Goal: Book appointment/travel/reservation

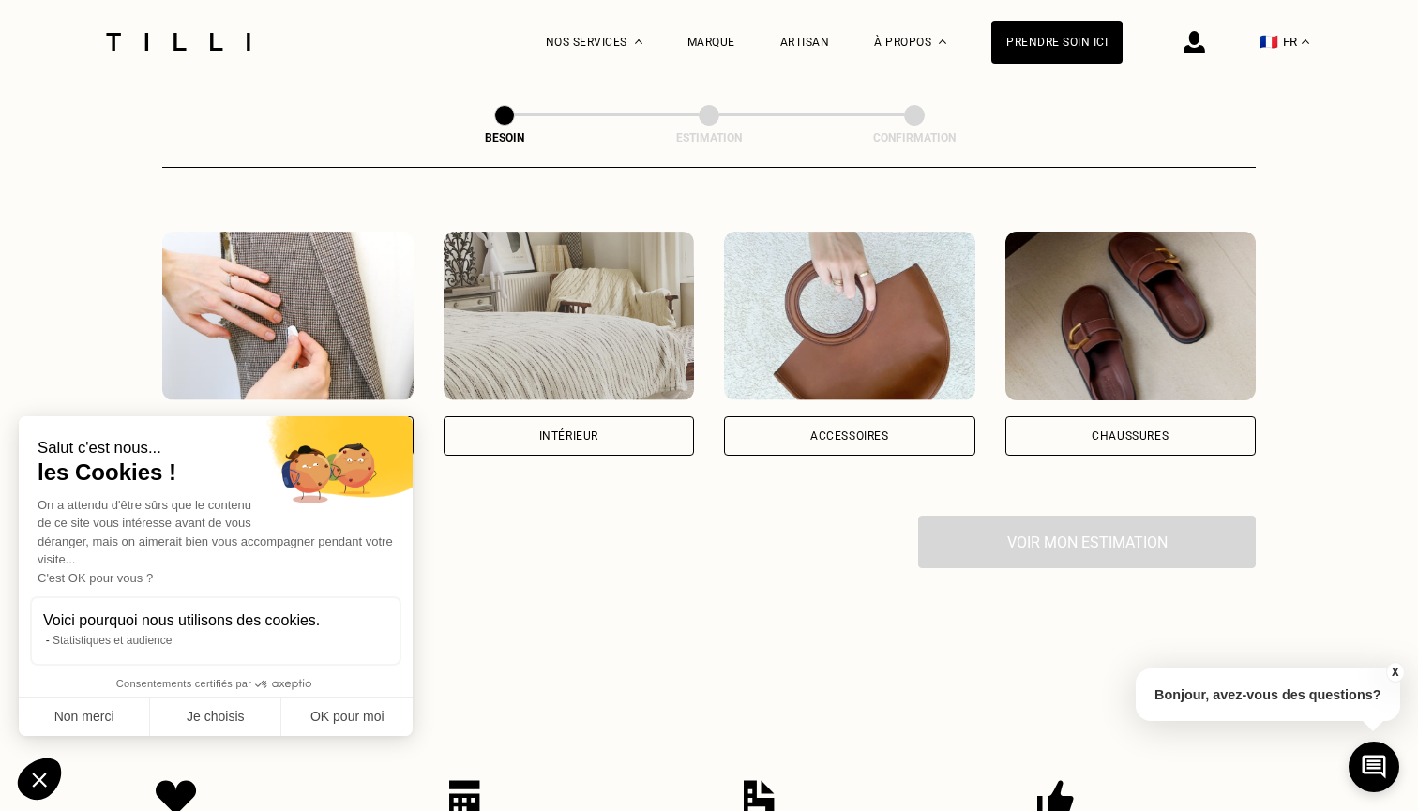
scroll to position [336, 0]
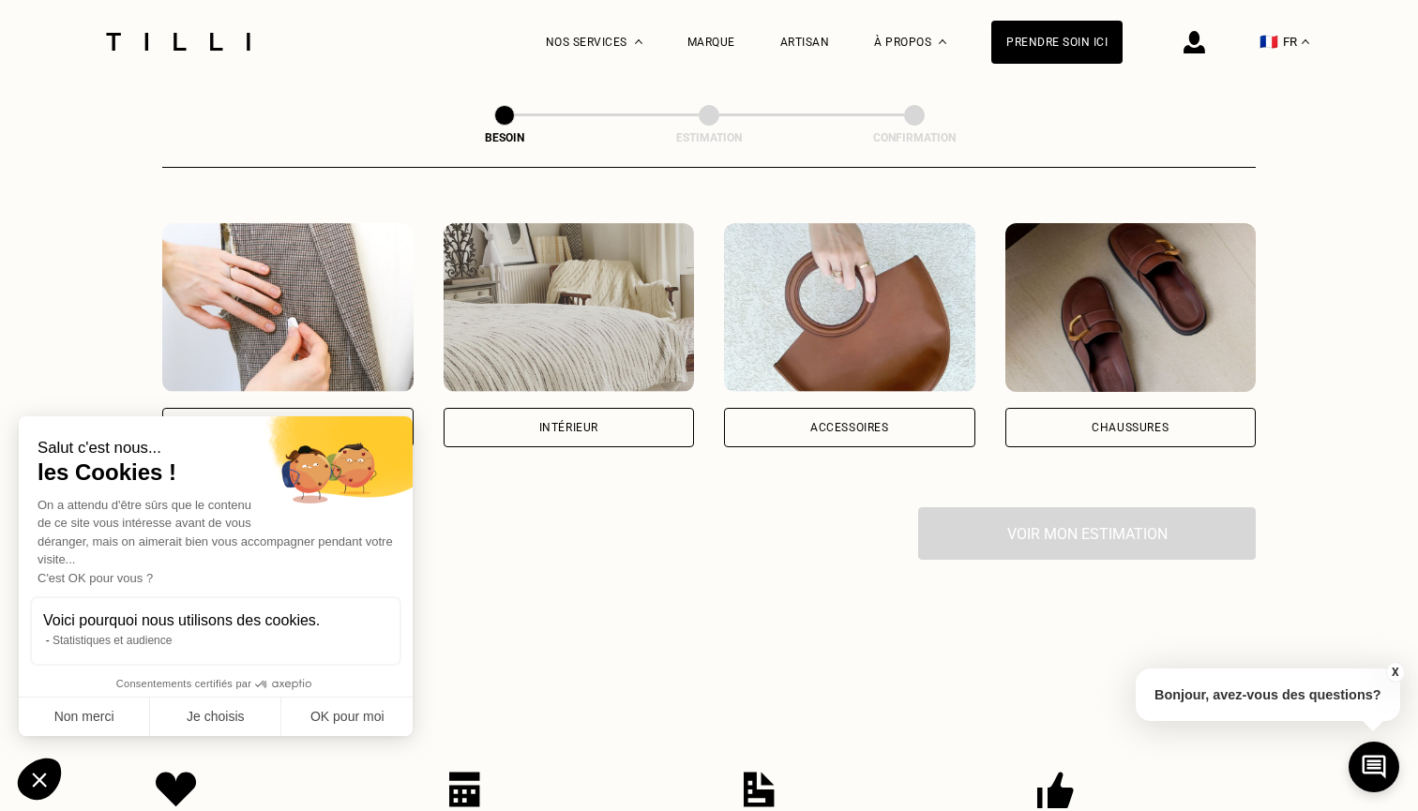
click at [506, 408] on div "Intérieur" at bounding box center [569, 427] width 251 height 39
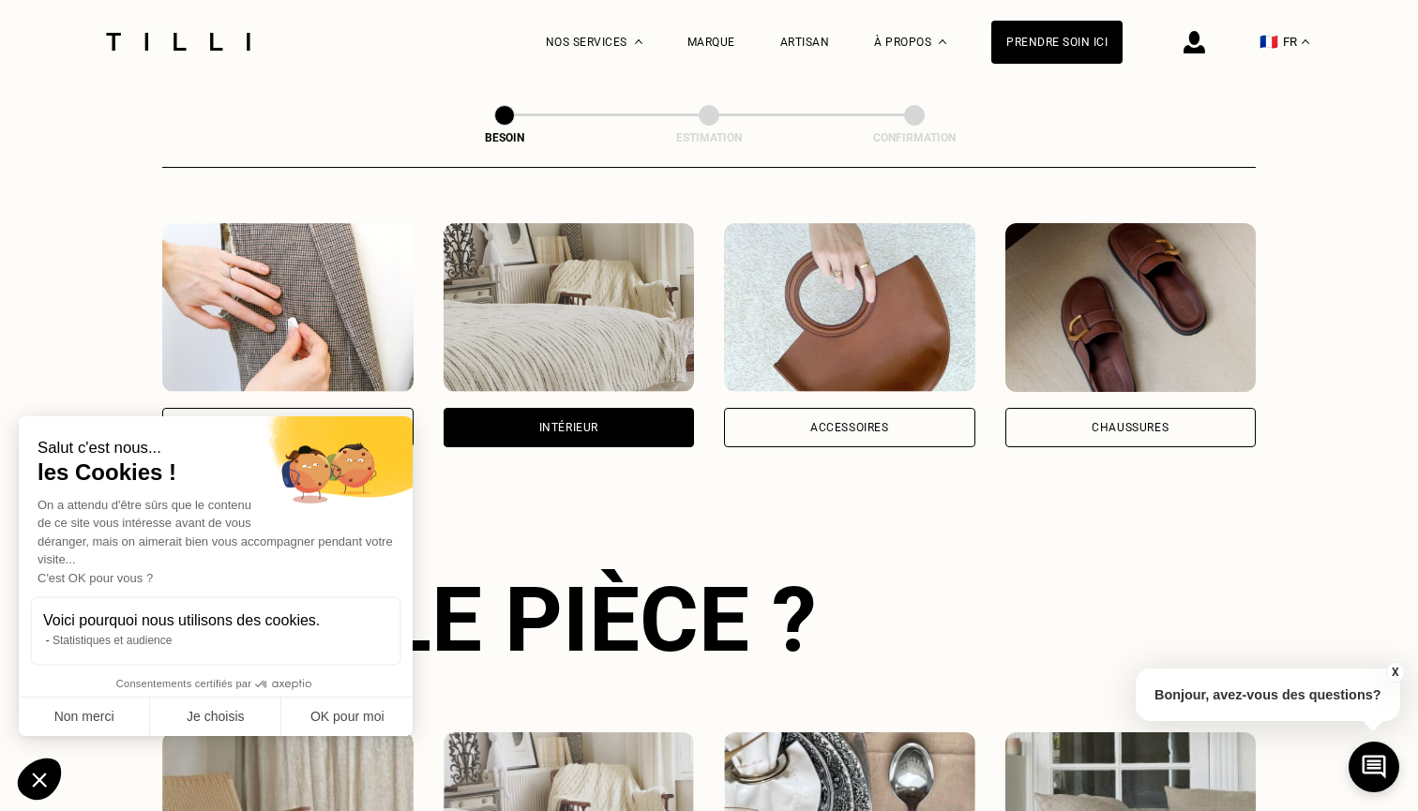
scroll to position [610, 0]
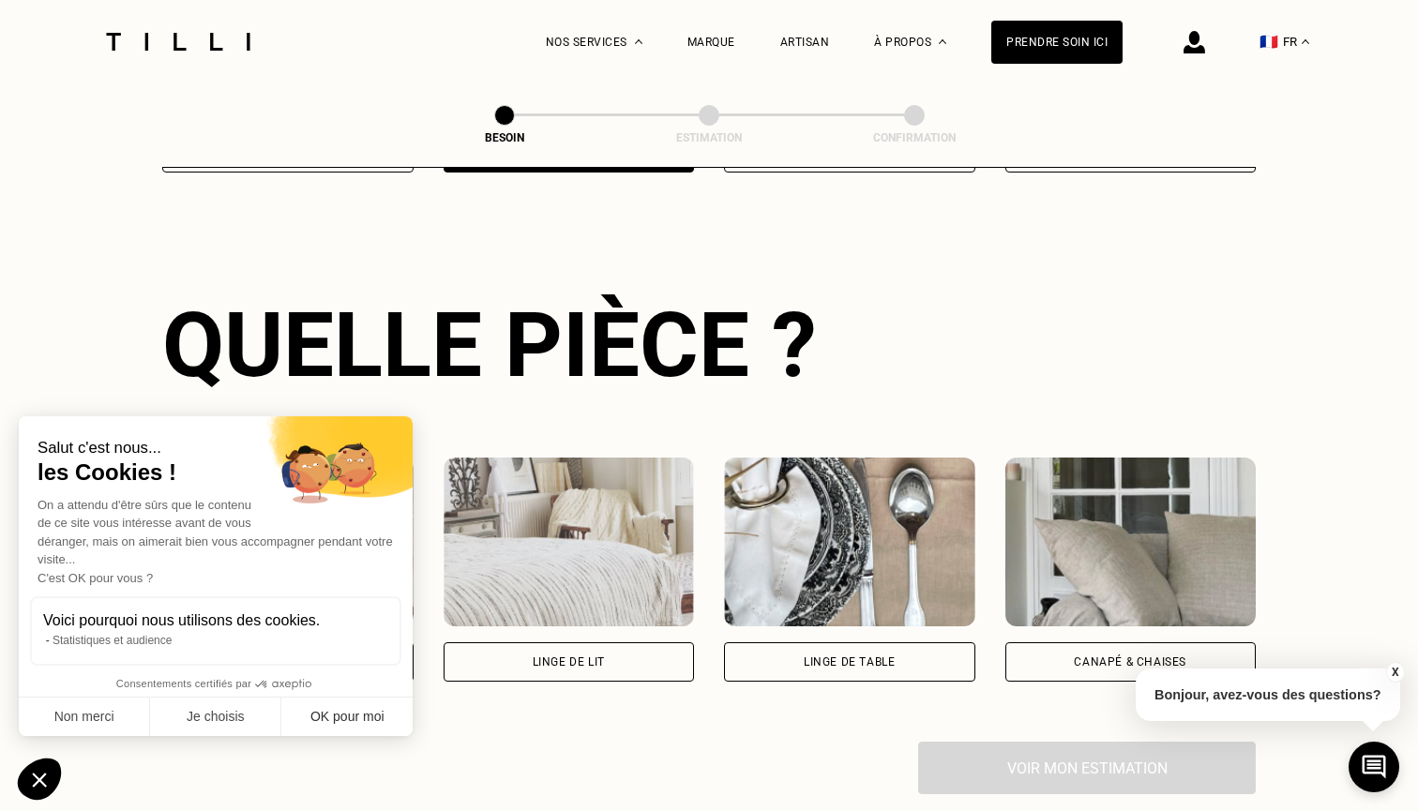
click at [318, 717] on button "OK pour moi" at bounding box center [346, 717] width 131 height 39
checkbox input "true"
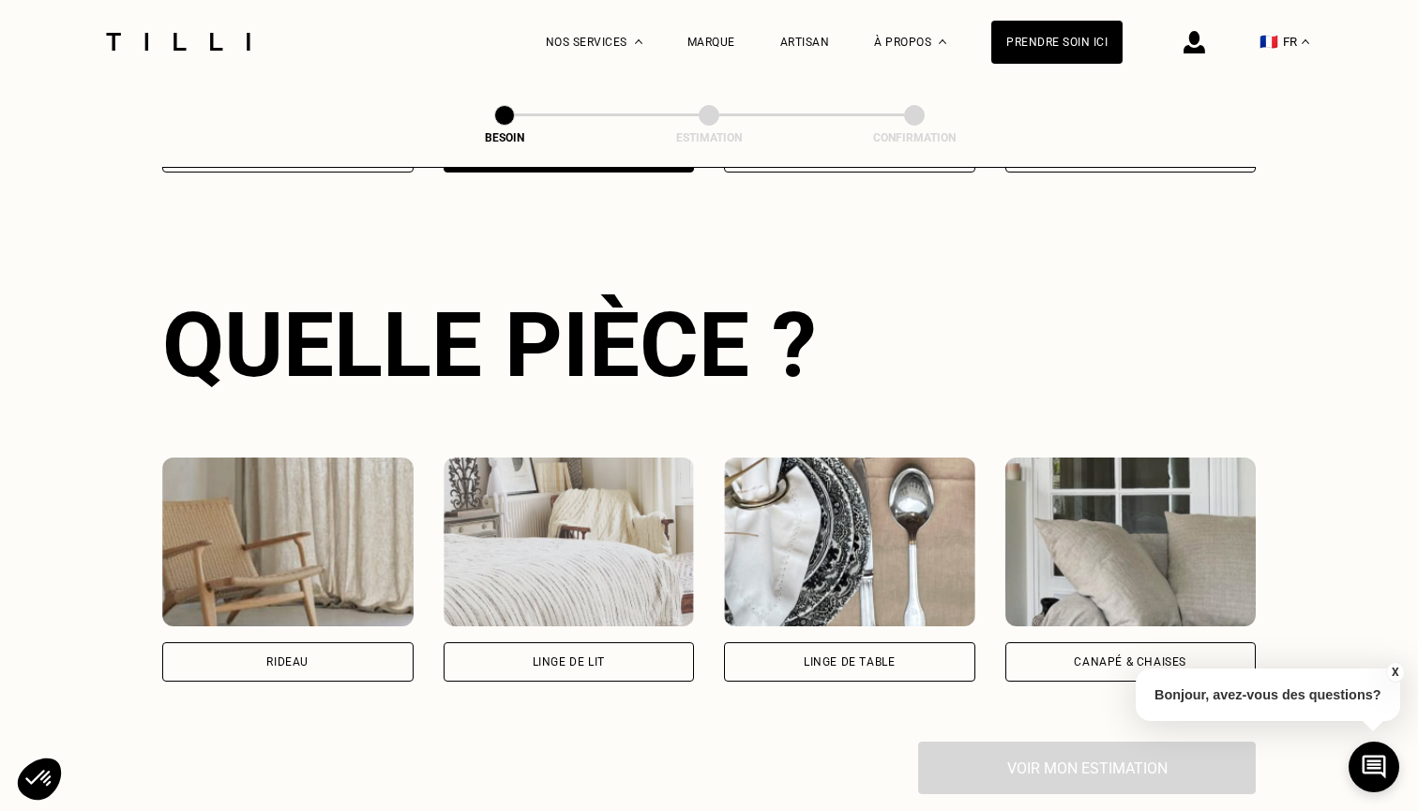
click at [515, 645] on div "Linge de lit" at bounding box center [569, 661] width 251 height 39
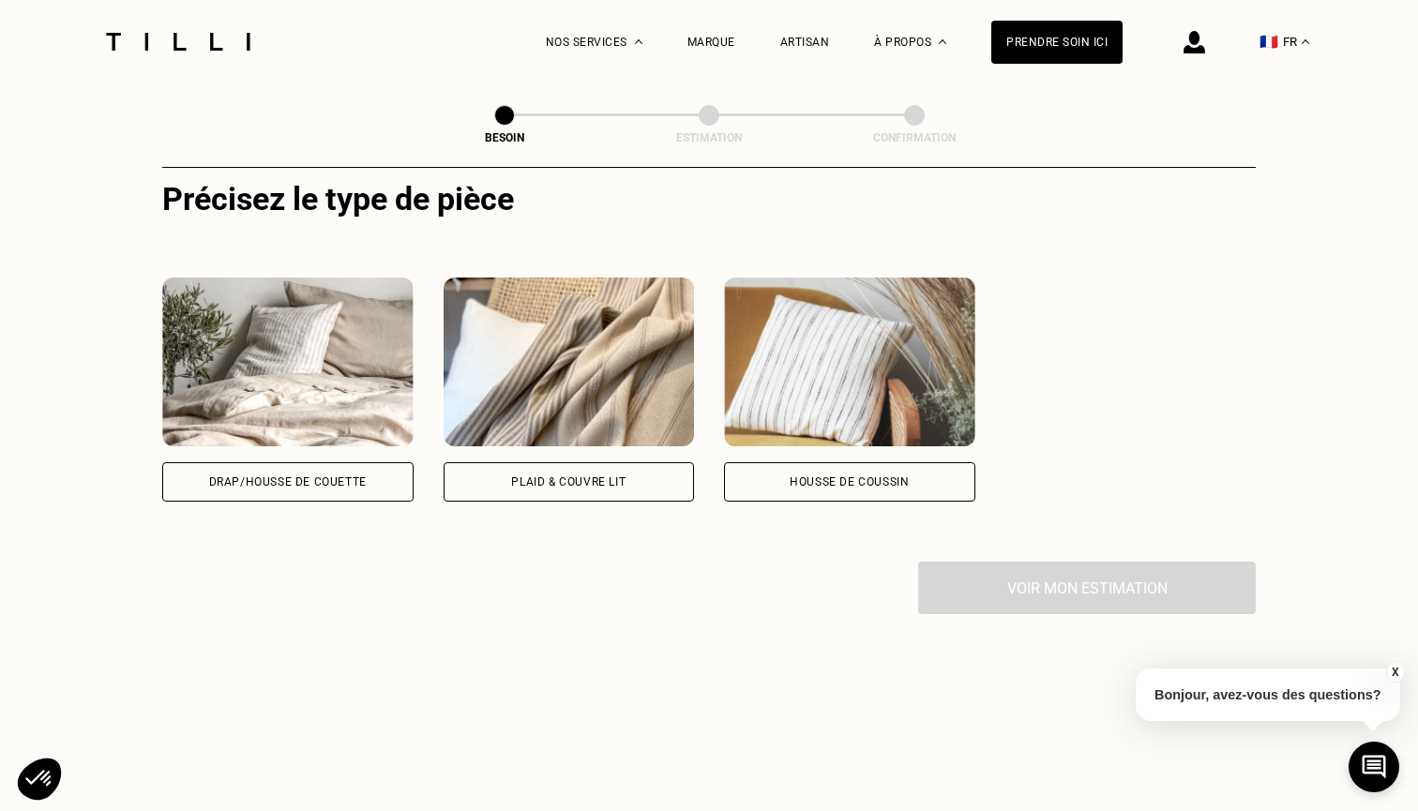
scroll to position [1240, 0]
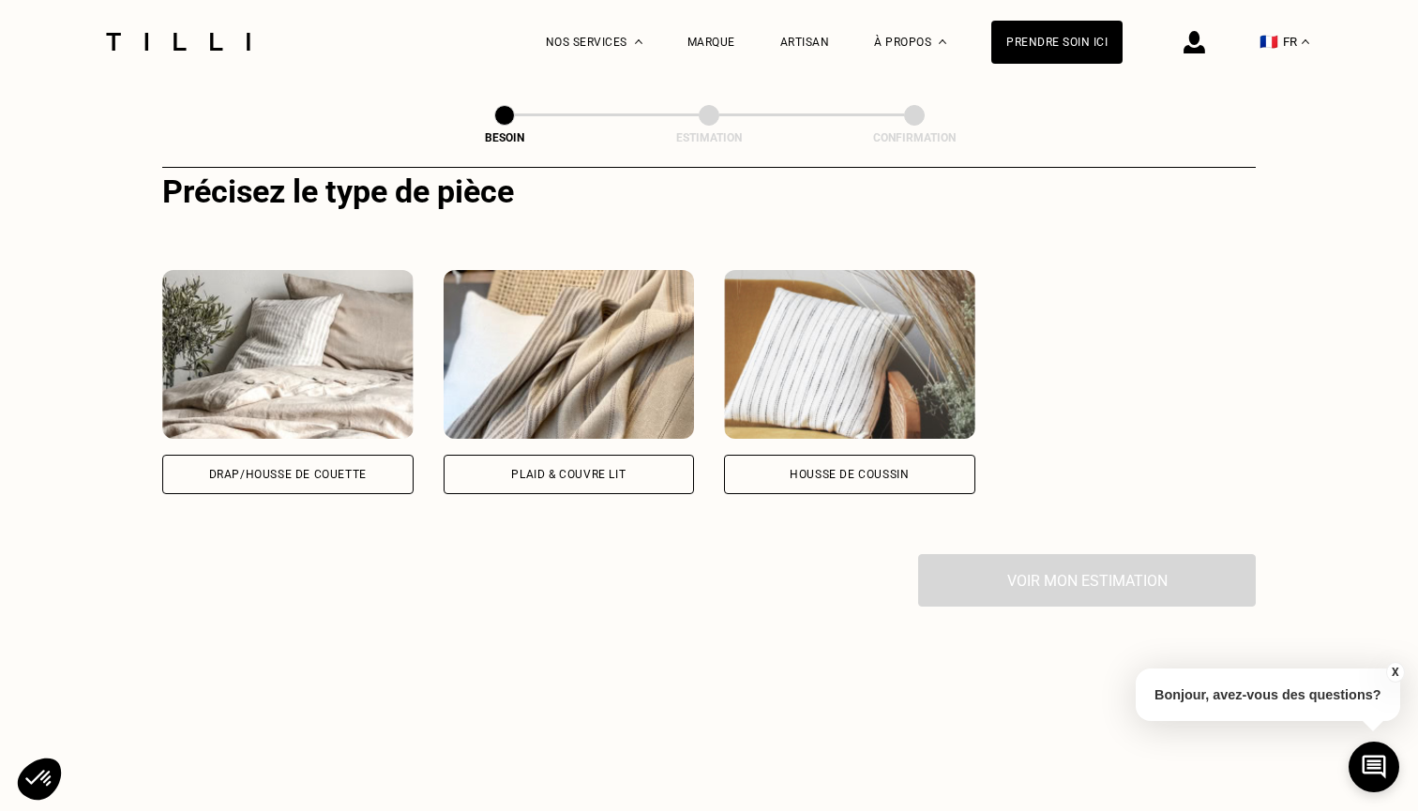
click at [310, 469] on div "Drap/Housse de couette" at bounding box center [288, 474] width 158 height 11
select select "FR"
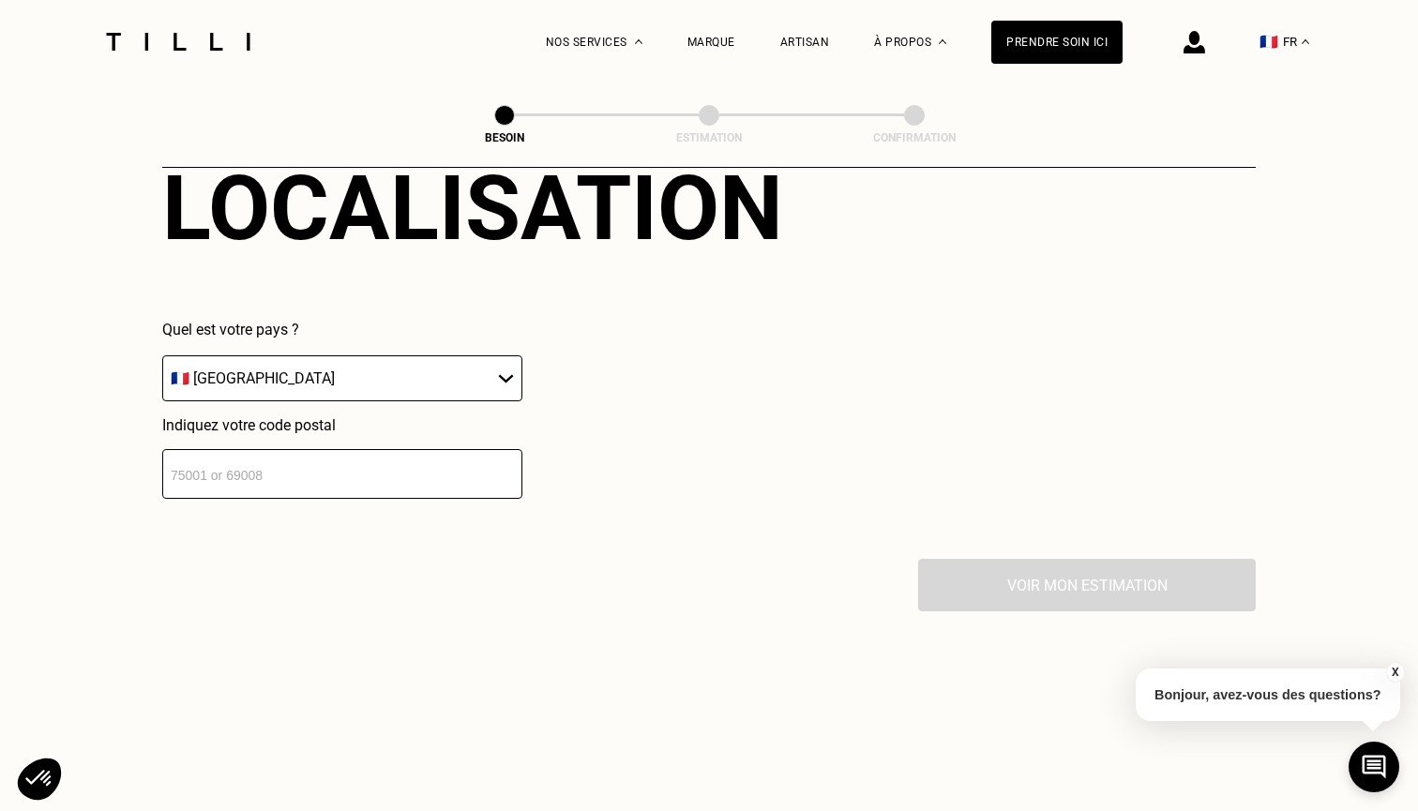
scroll to position [1755, 0]
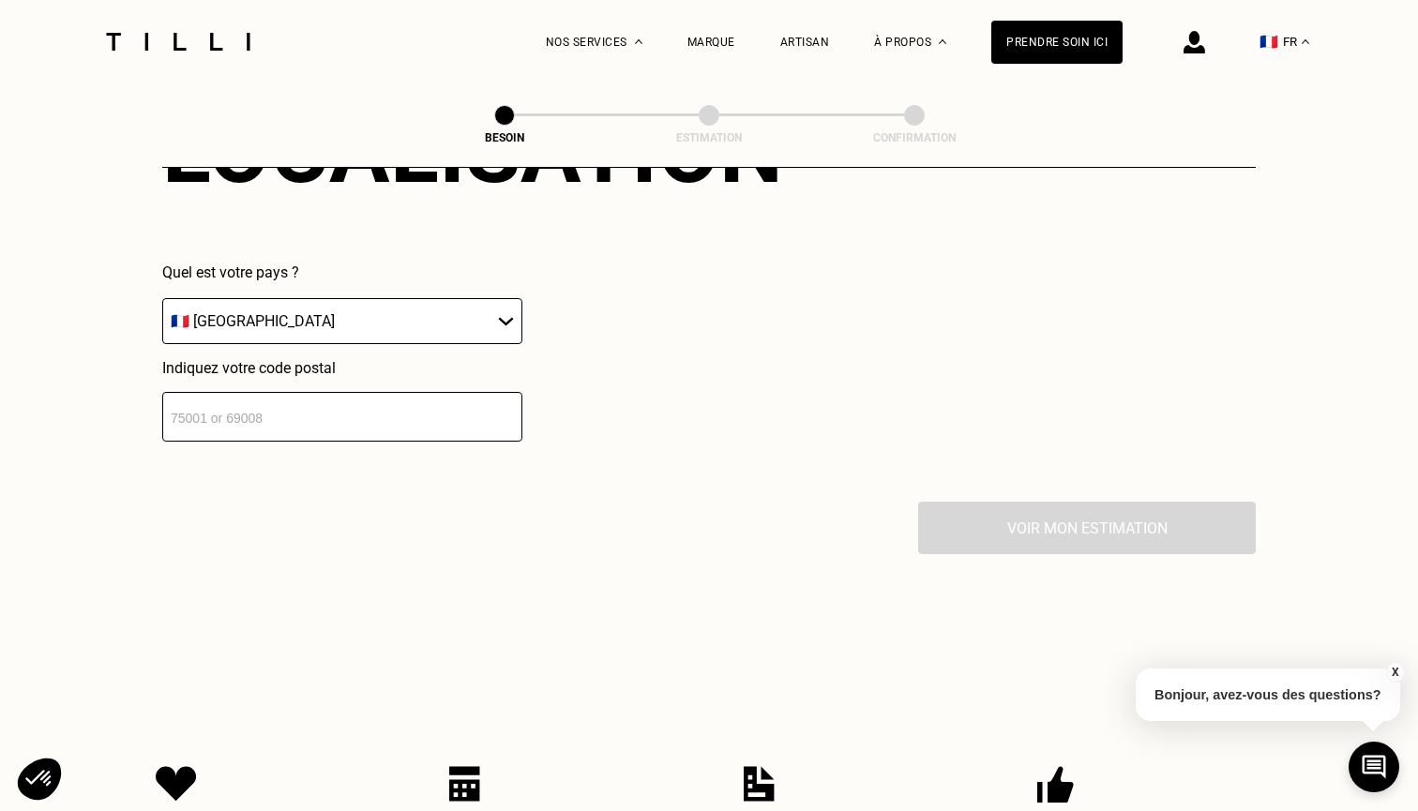
click at [286, 430] on div "Localisation Quel est votre pays ? 🇩🇪 [GEOGRAPHIC_DATA] 🇦🇹 [GEOGRAPHIC_DATA] 🇧🇪…" at bounding box center [708, 269] width 1093 height 463
click at [295, 392] on input "number" at bounding box center [342, 417] width 360 height 50
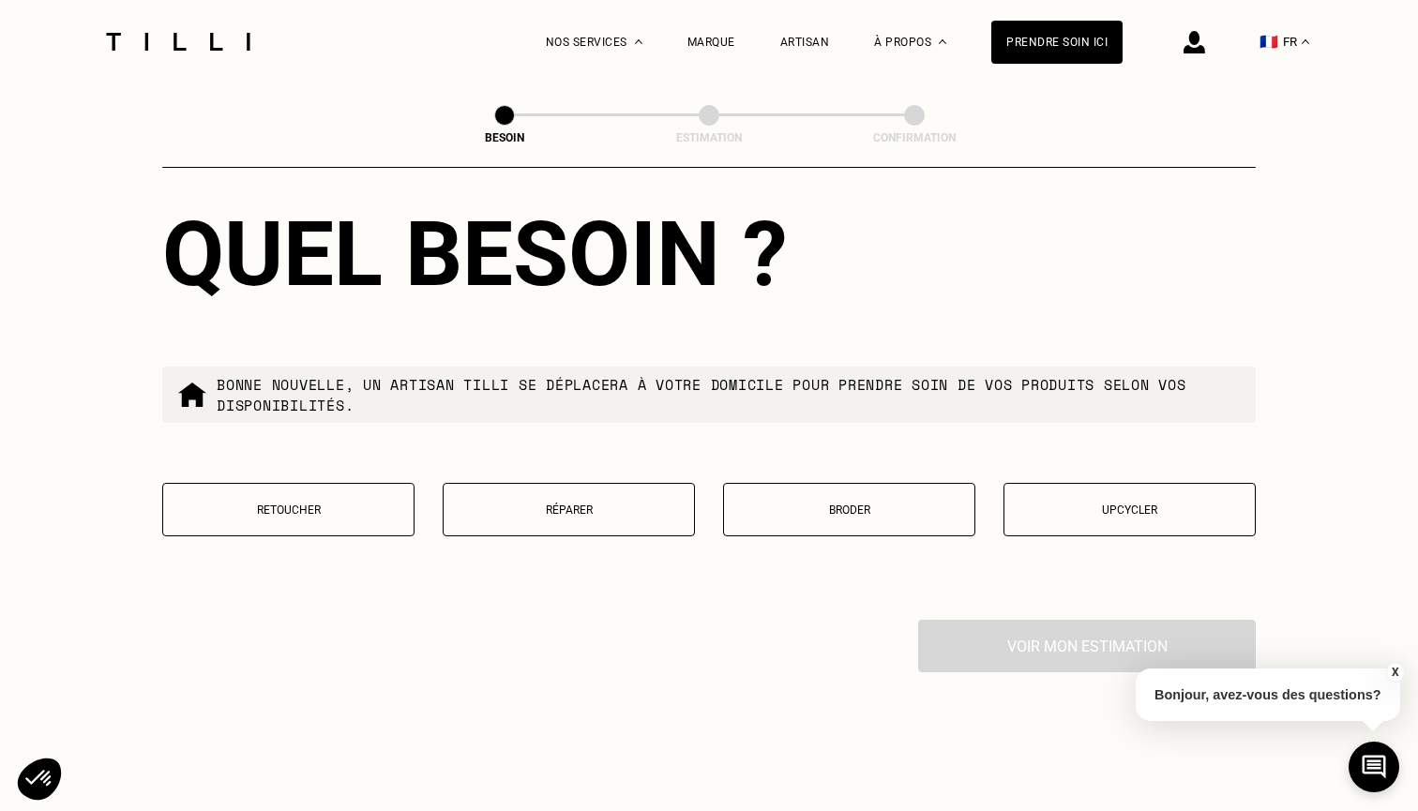
scroll to position [2141, 0]
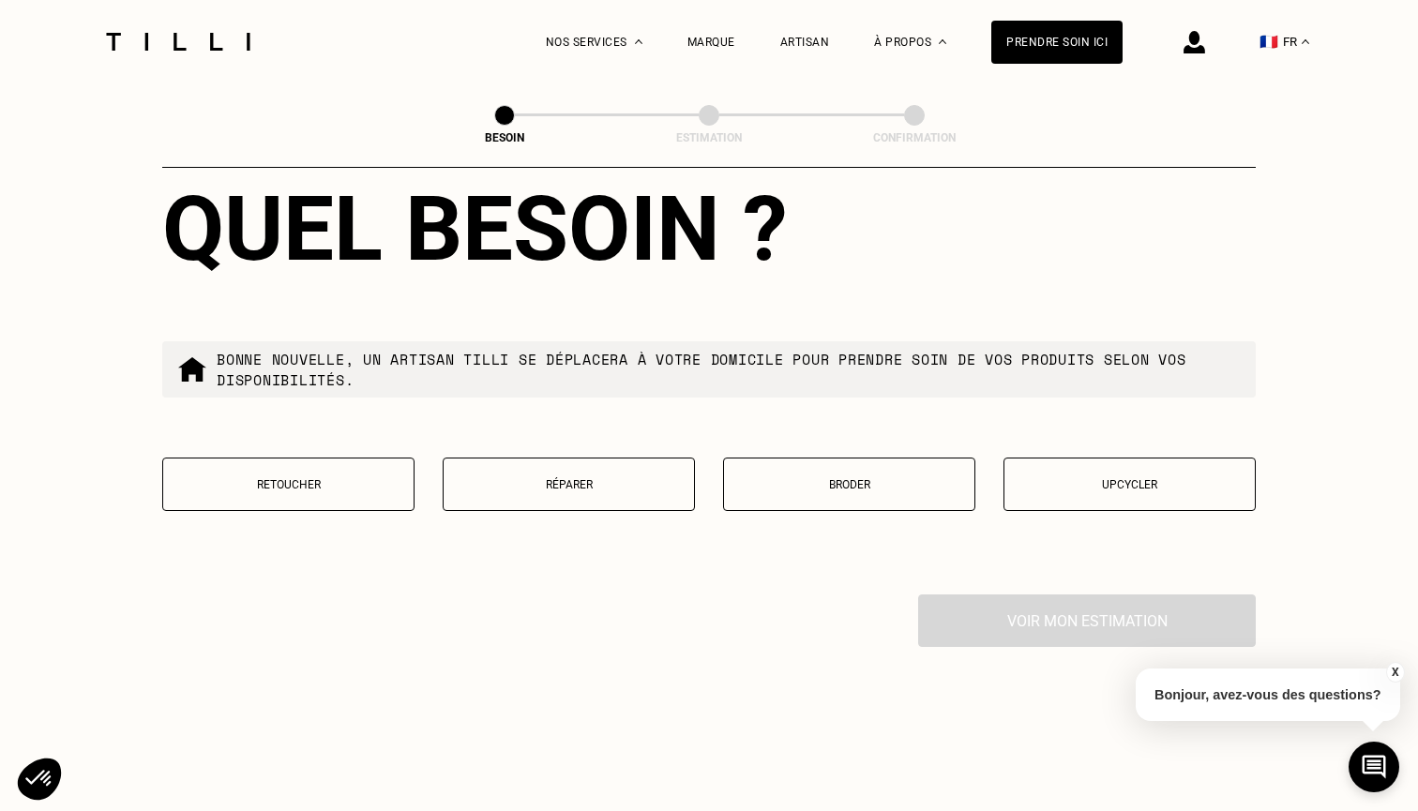
type input "34090"
click at [592, 458] on button "Réparer" at bounding box center [569, 484] width 252 height 53
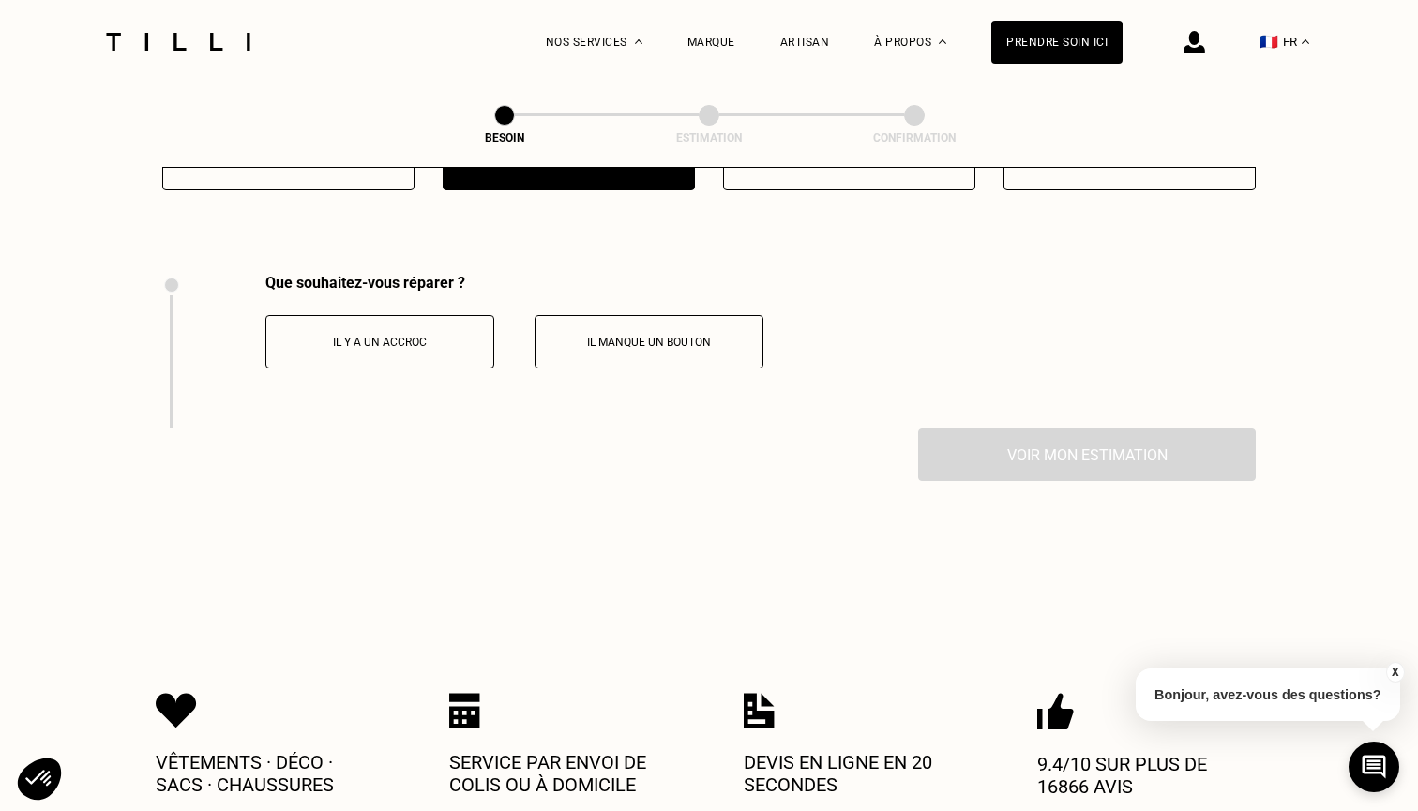
scroll to position [2509, 0]
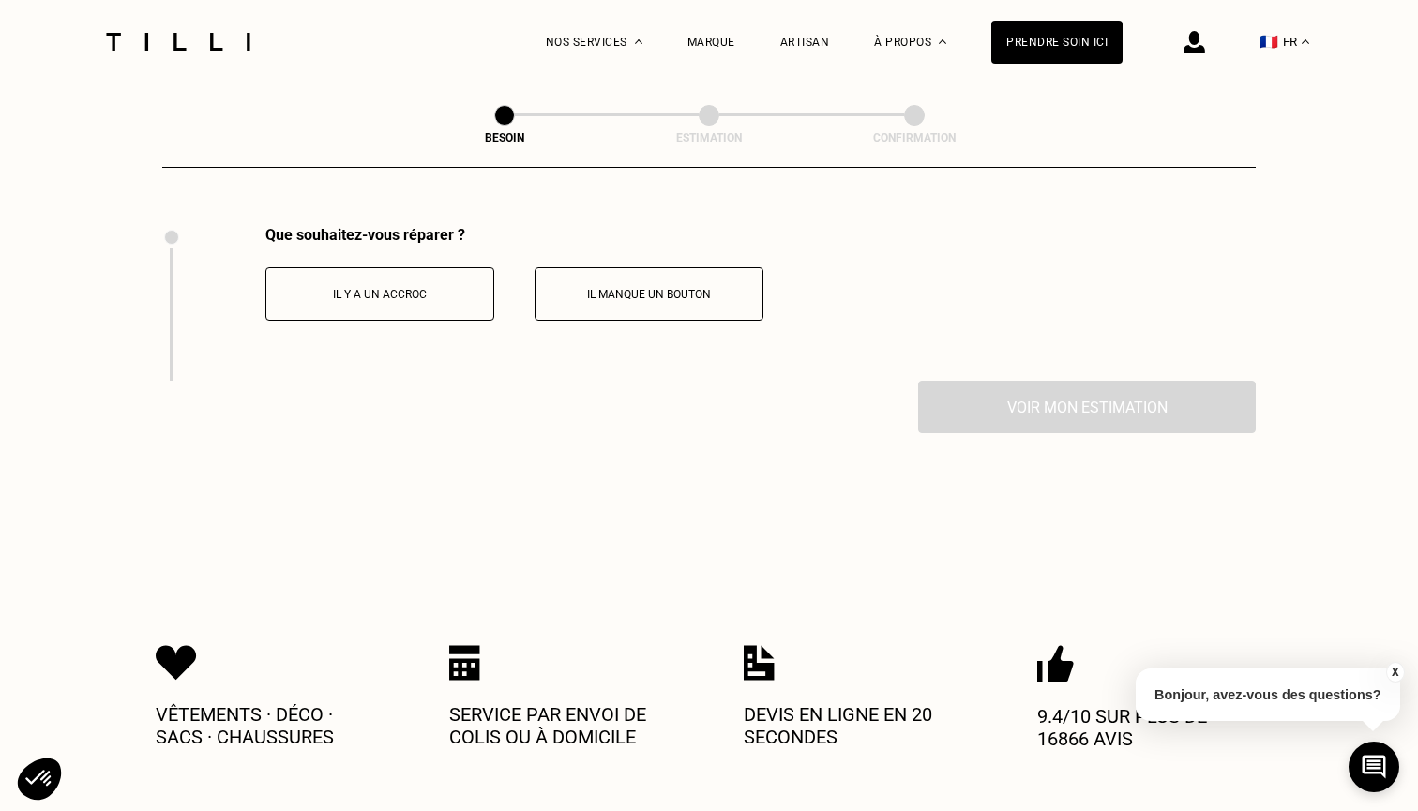
click at [412, 288] on p "Il y a un accroc" at bounding box center [380, 294] width 208 height 13
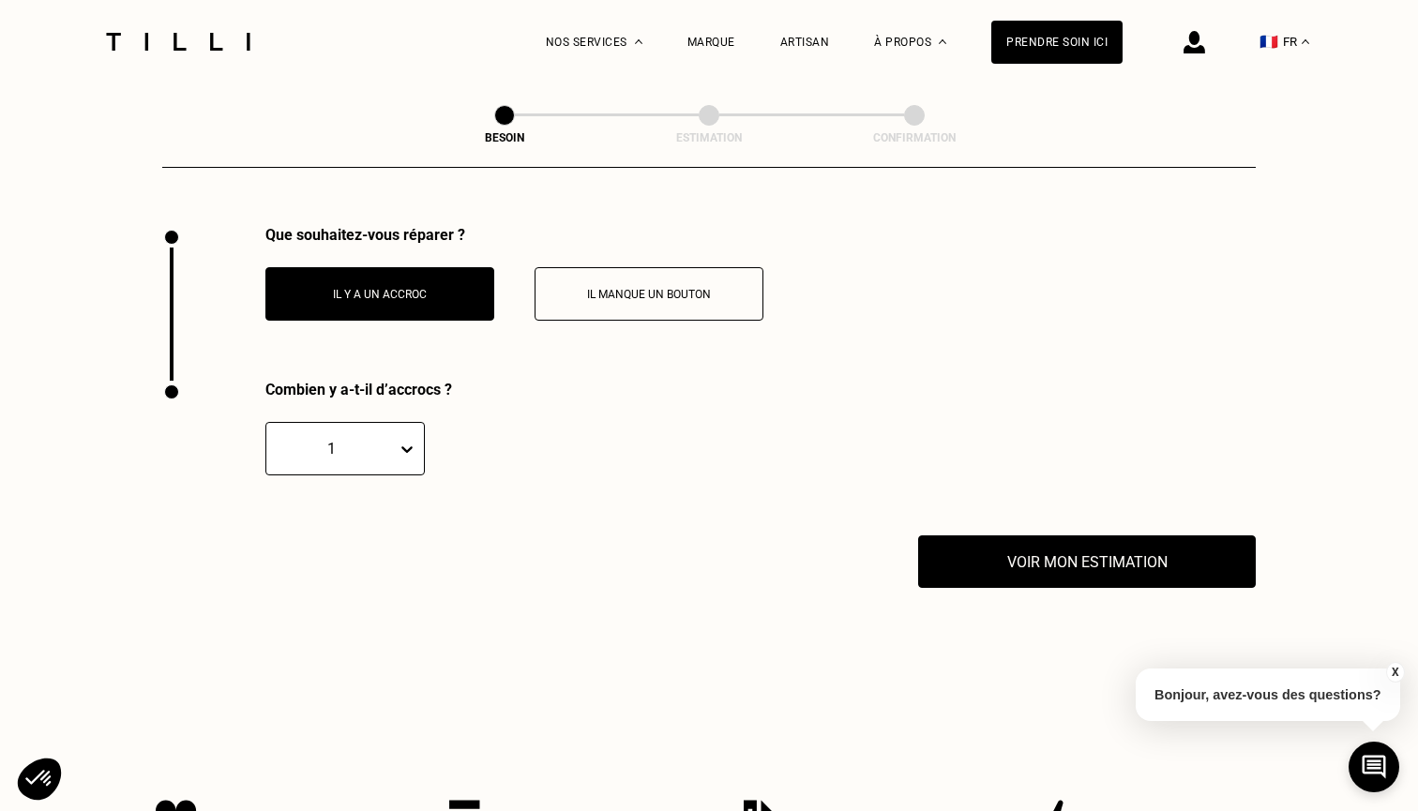
click at [371, 438] on div at bounding box center [332, 449] width 112 height 22
click at [603, 385] on div "Combien y a-t-il d’accrocs ? 1, 1 of 20. 20 results available. Use Up and Down …" at bounding box center [708, 458] width 1093 height 155
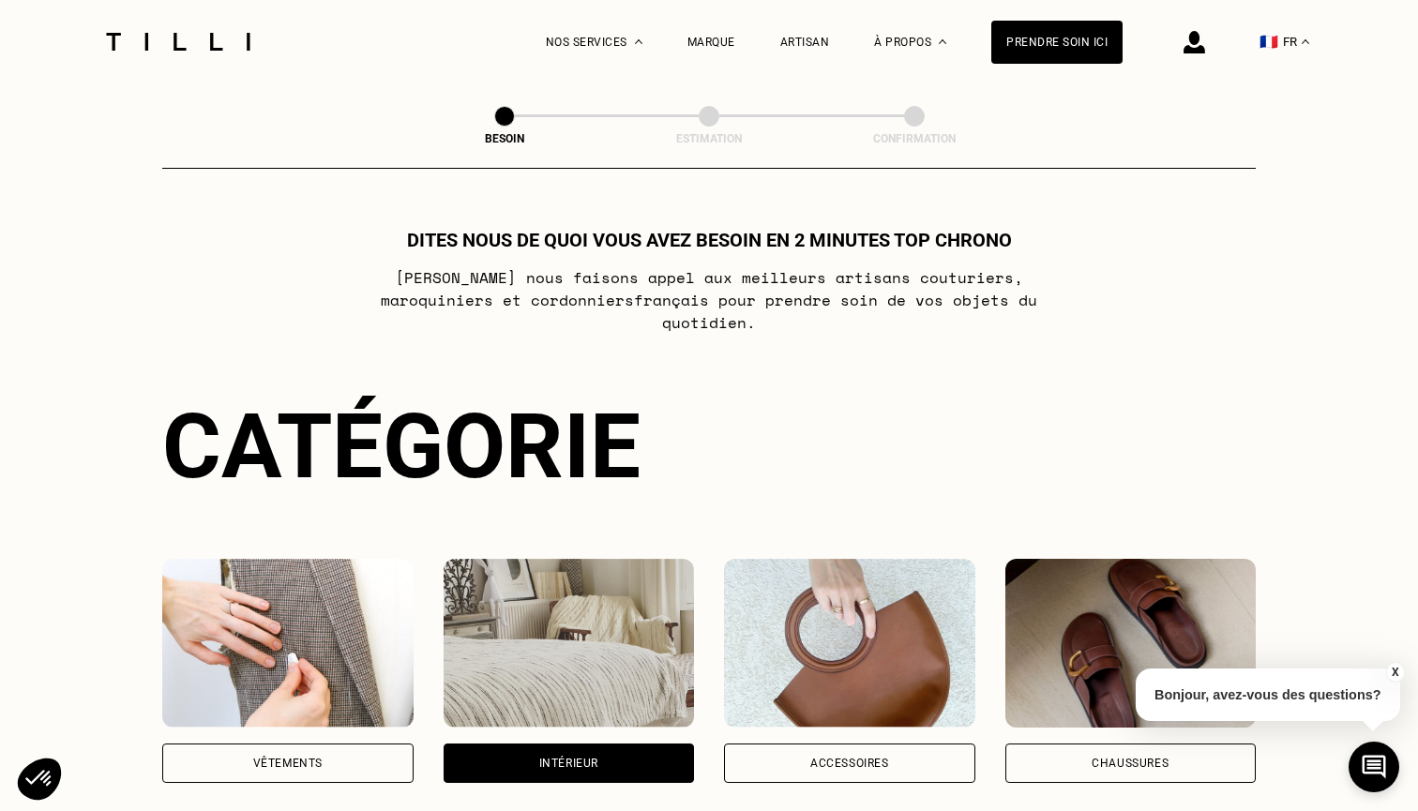
scroll to position [0, 0]
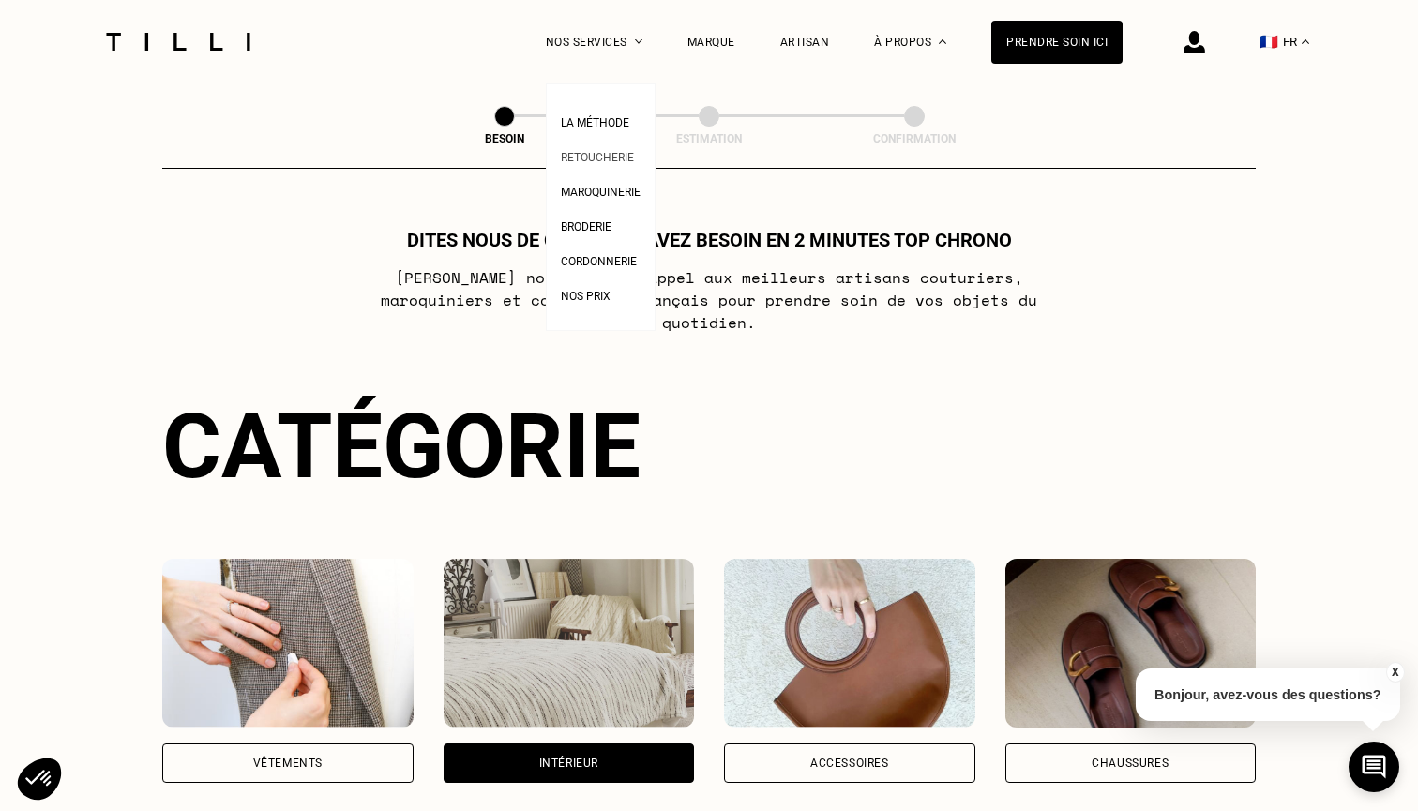
click at [611, 160] on span "Retoucherie" at bounding box center [597, 157] width 73 height 13
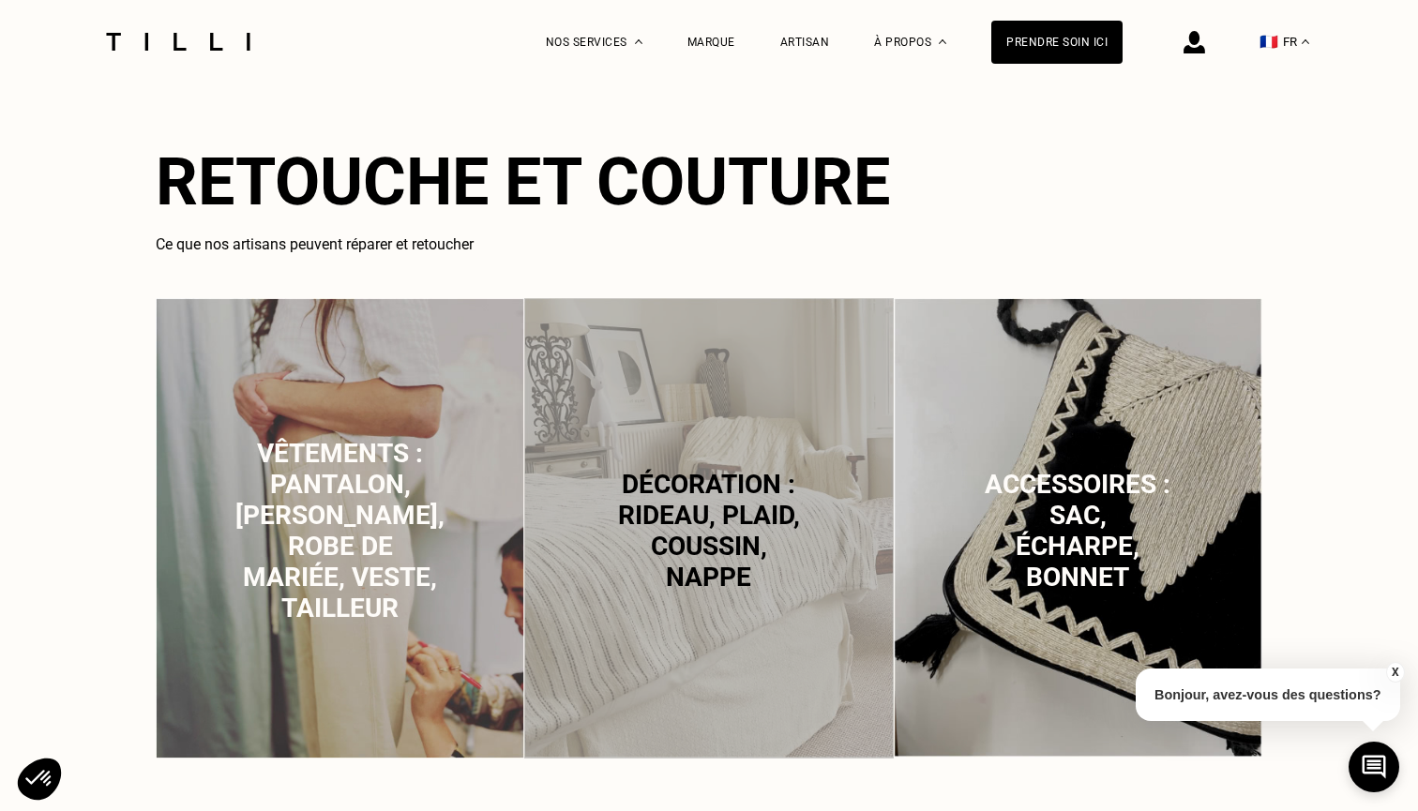
scroll to position [1089, 0]
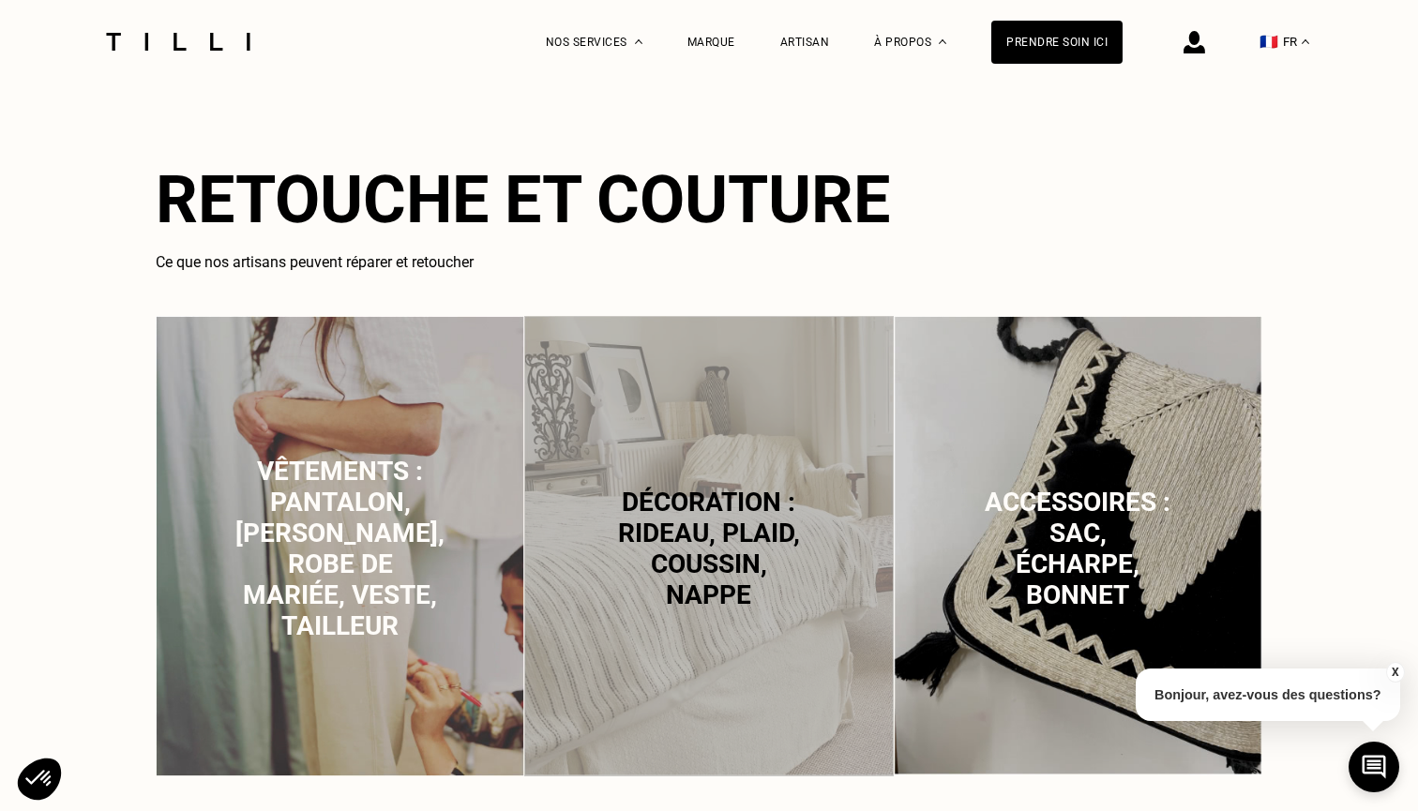
click at [726, 539] on span "Décoration : rideau, plaid, coussin, nappe" at bounding box center [709, 549] width 182 height 124
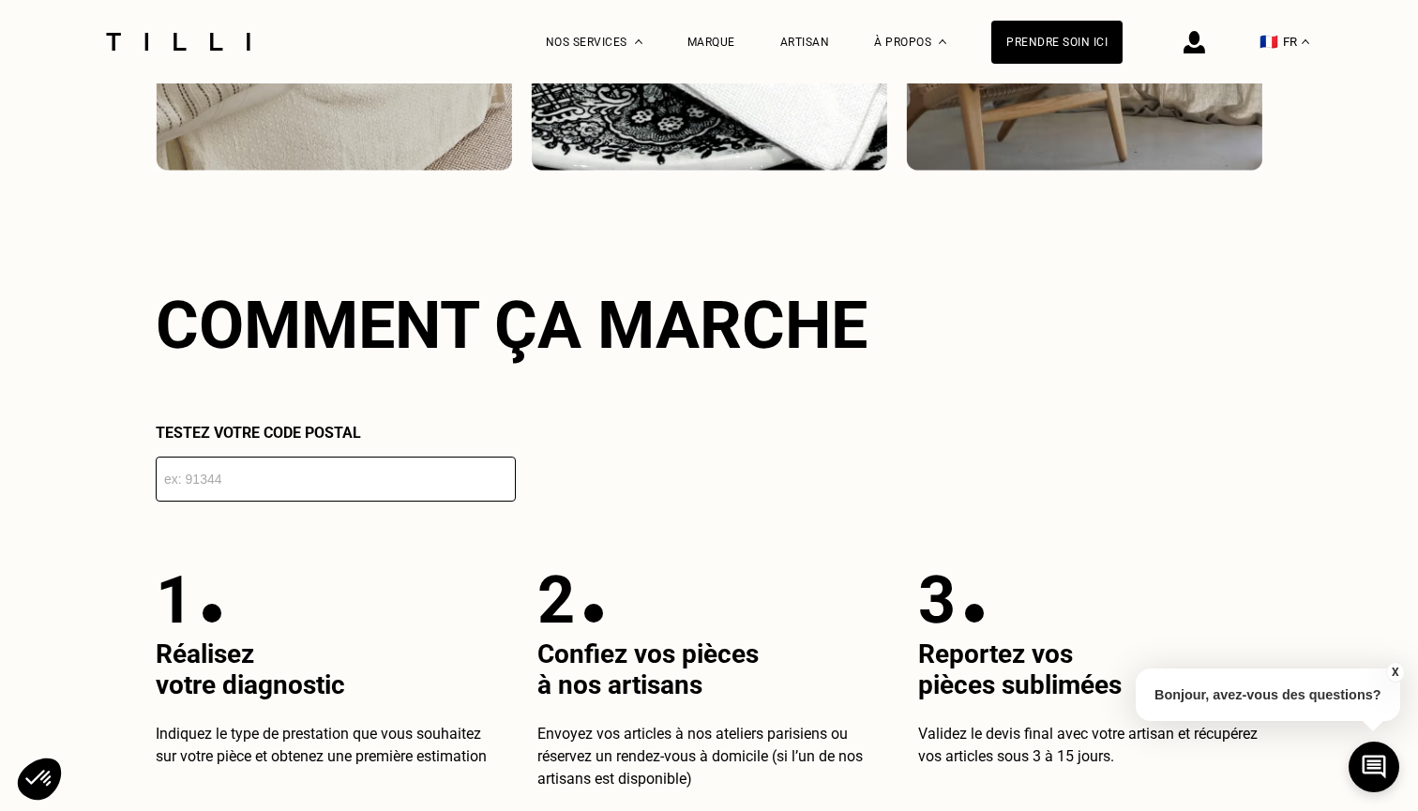
scroll to position [3119, 0]
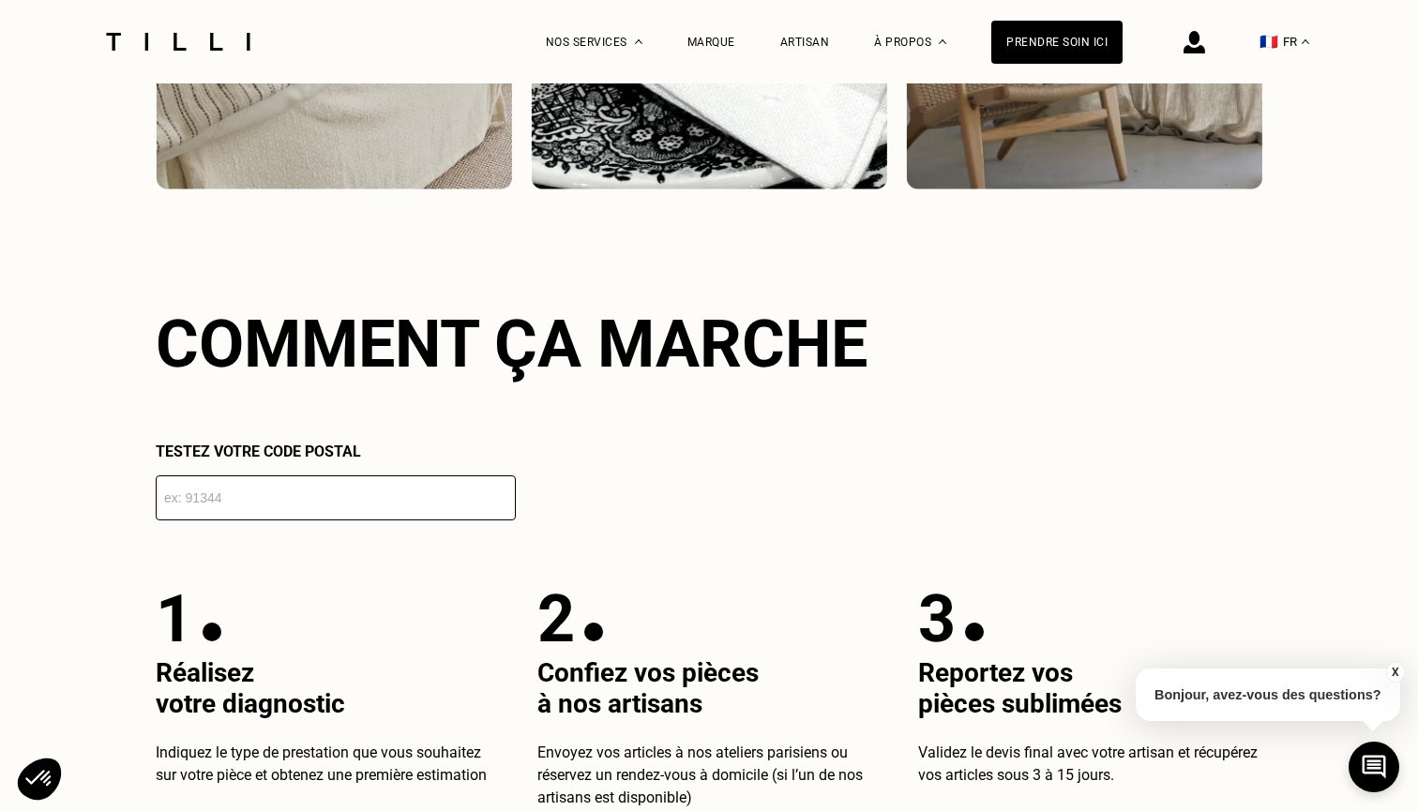
click at [247, 508] on input "number" at bounding box center [336, 497] width 360 height 45
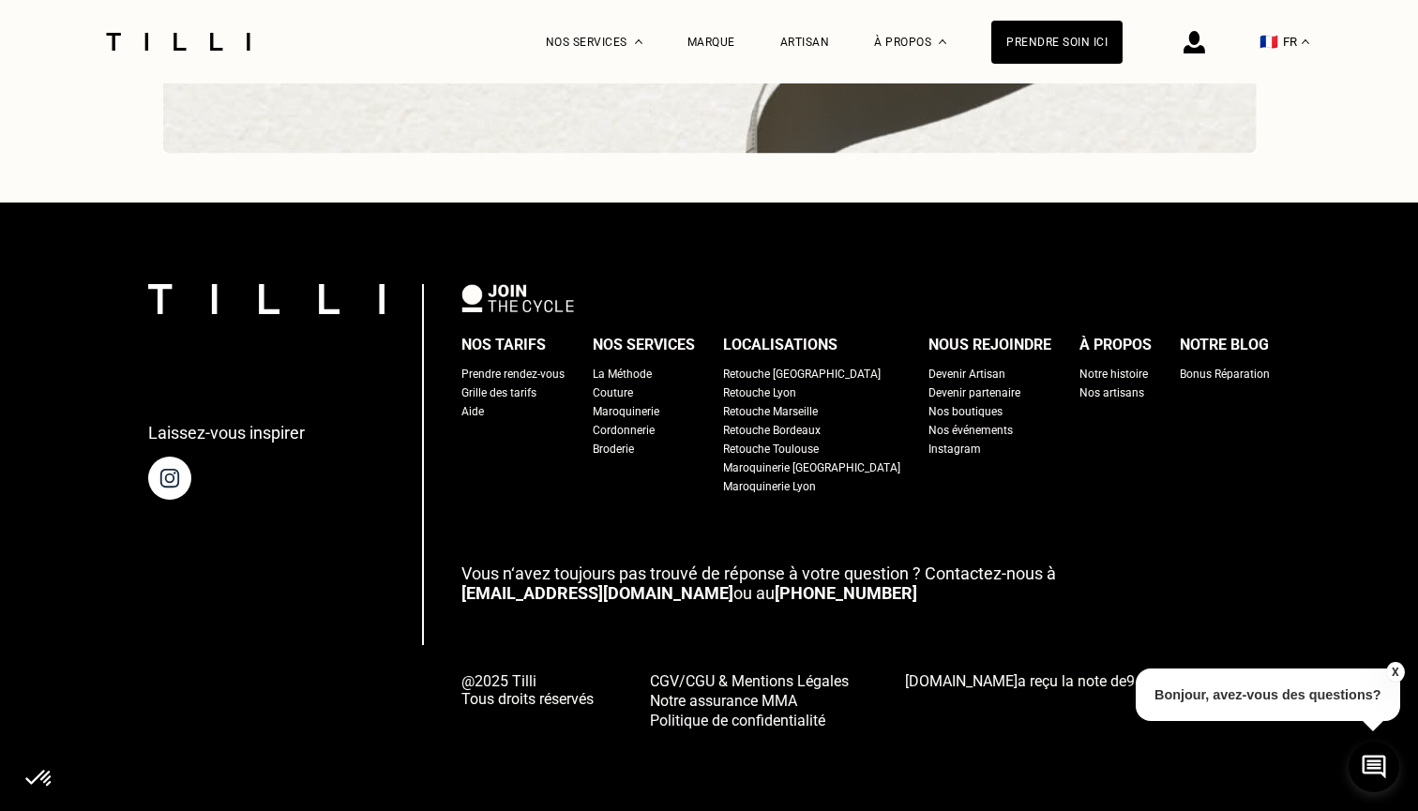
scroll to position [6278, 0]
type input "34090"
click at [1191, 375] on div "Bonus Réparation" at bounding box center [1225, 374] width 90 height 19
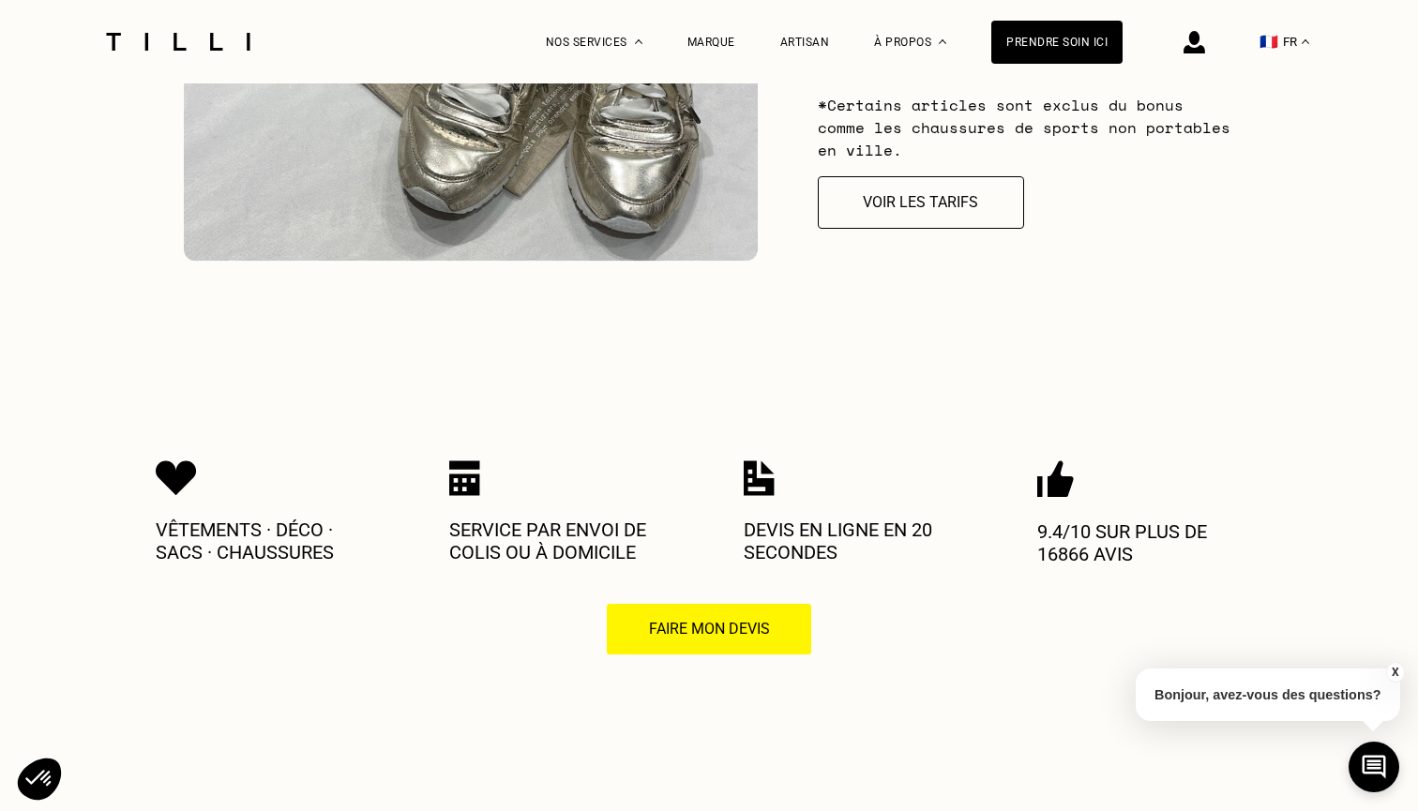
scroll to position [2802, 0]
click at [876, 204] on button "Voir les tarifs" at bounding box center [920, 201] width 227 height 58
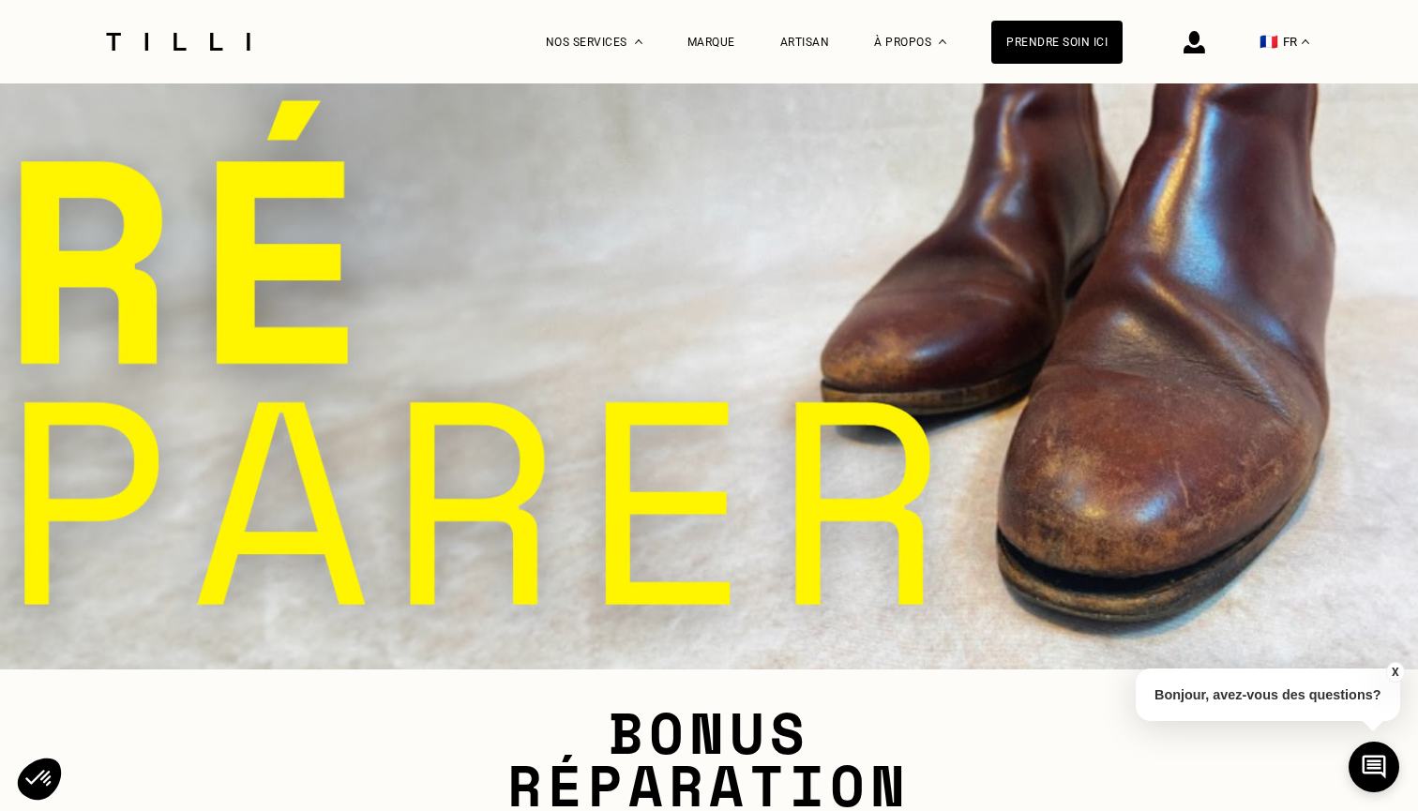
select select "FR"
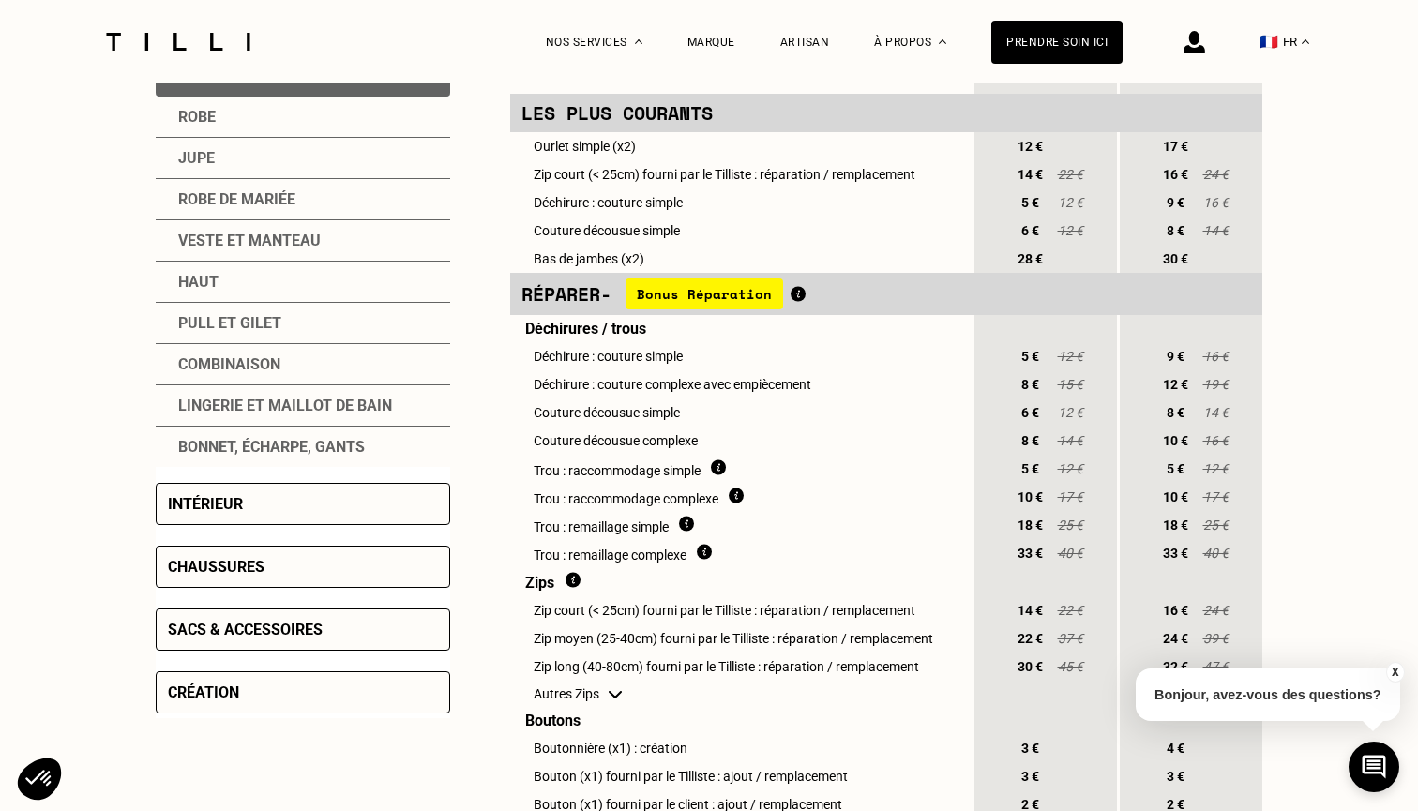
scroll to position [499, 0]
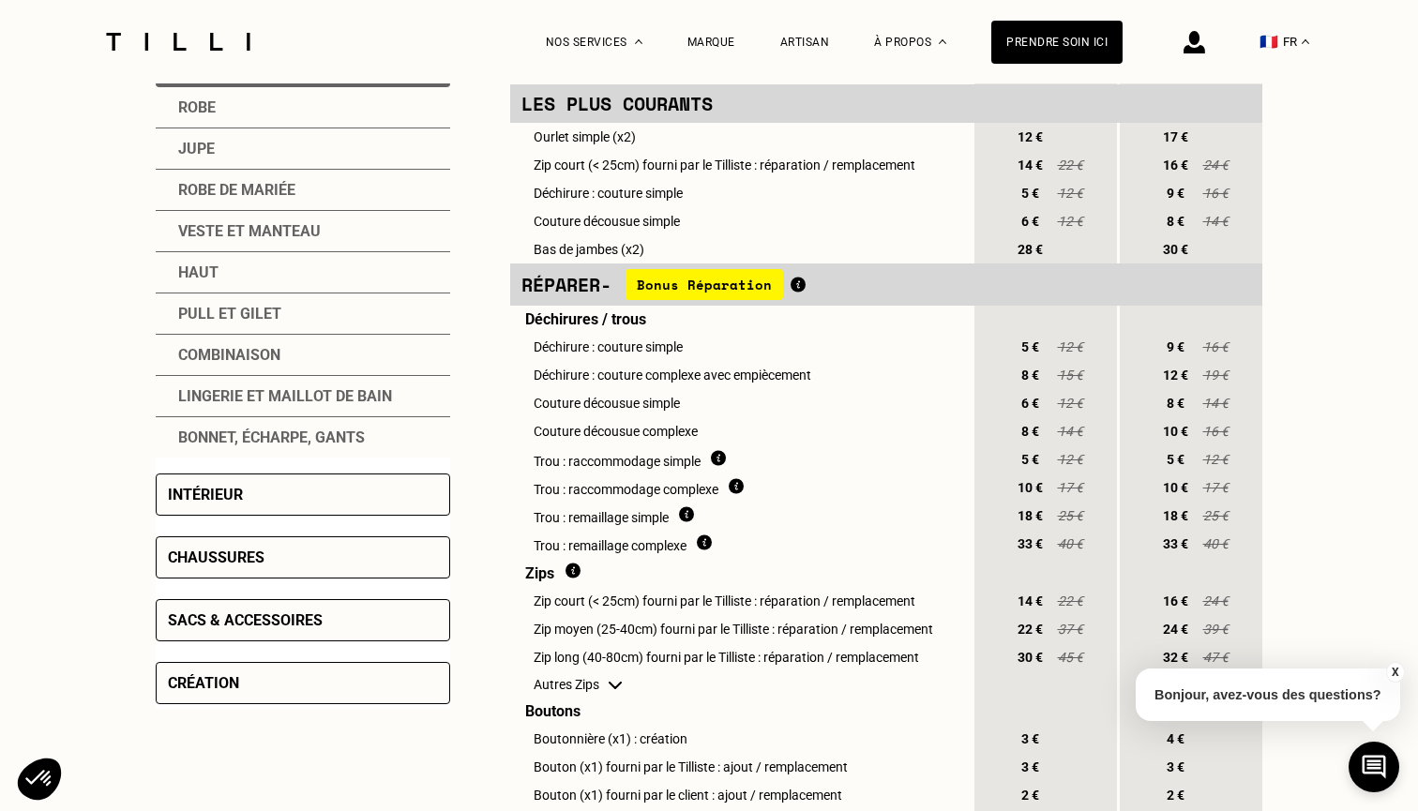
click at [353, 506] on div "Intérieur" at bounding box center [303, 495] width 294 height 42
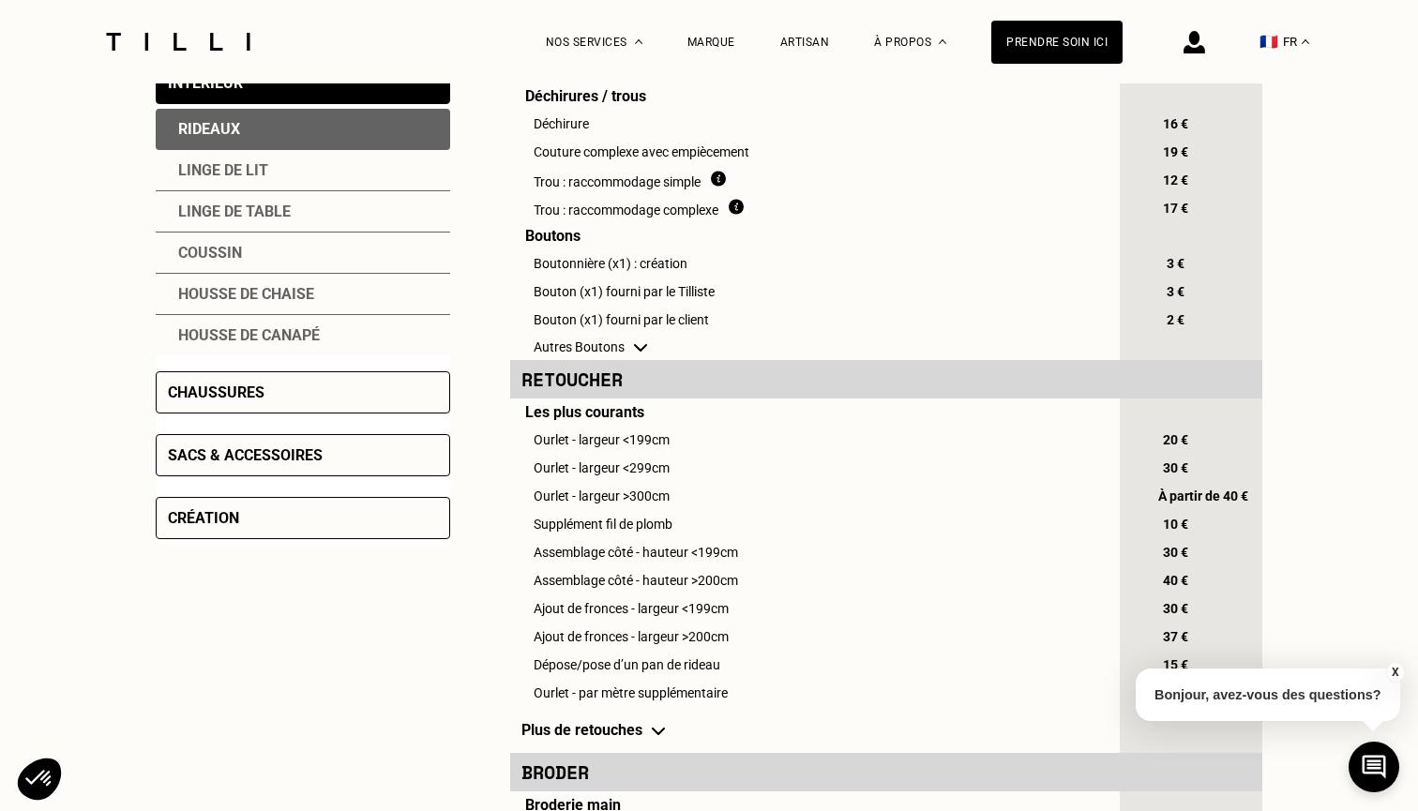
click at [279, 330] on div "Housse de canapé" at bounding box center [303, 335] width 294 height 40
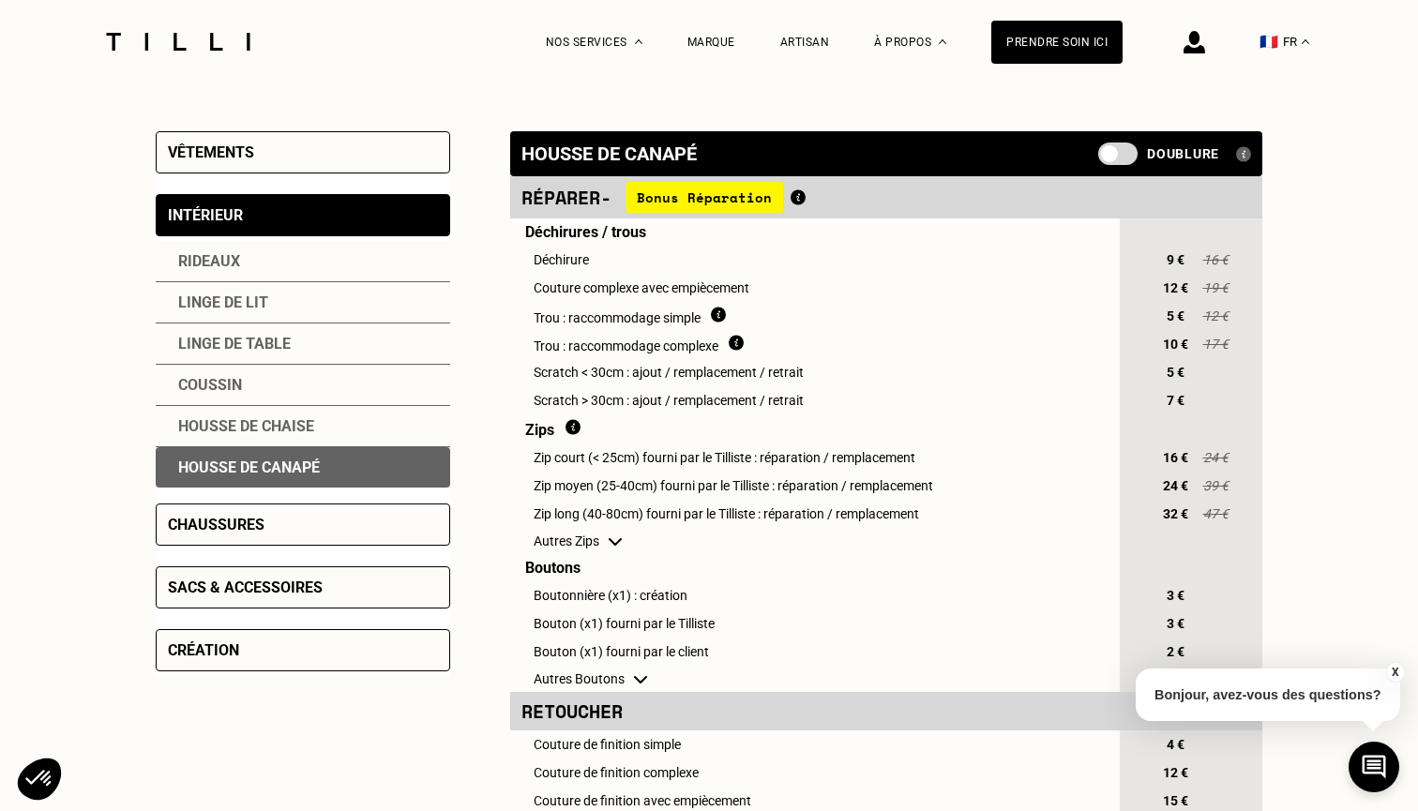
scroll to position [356, 0]
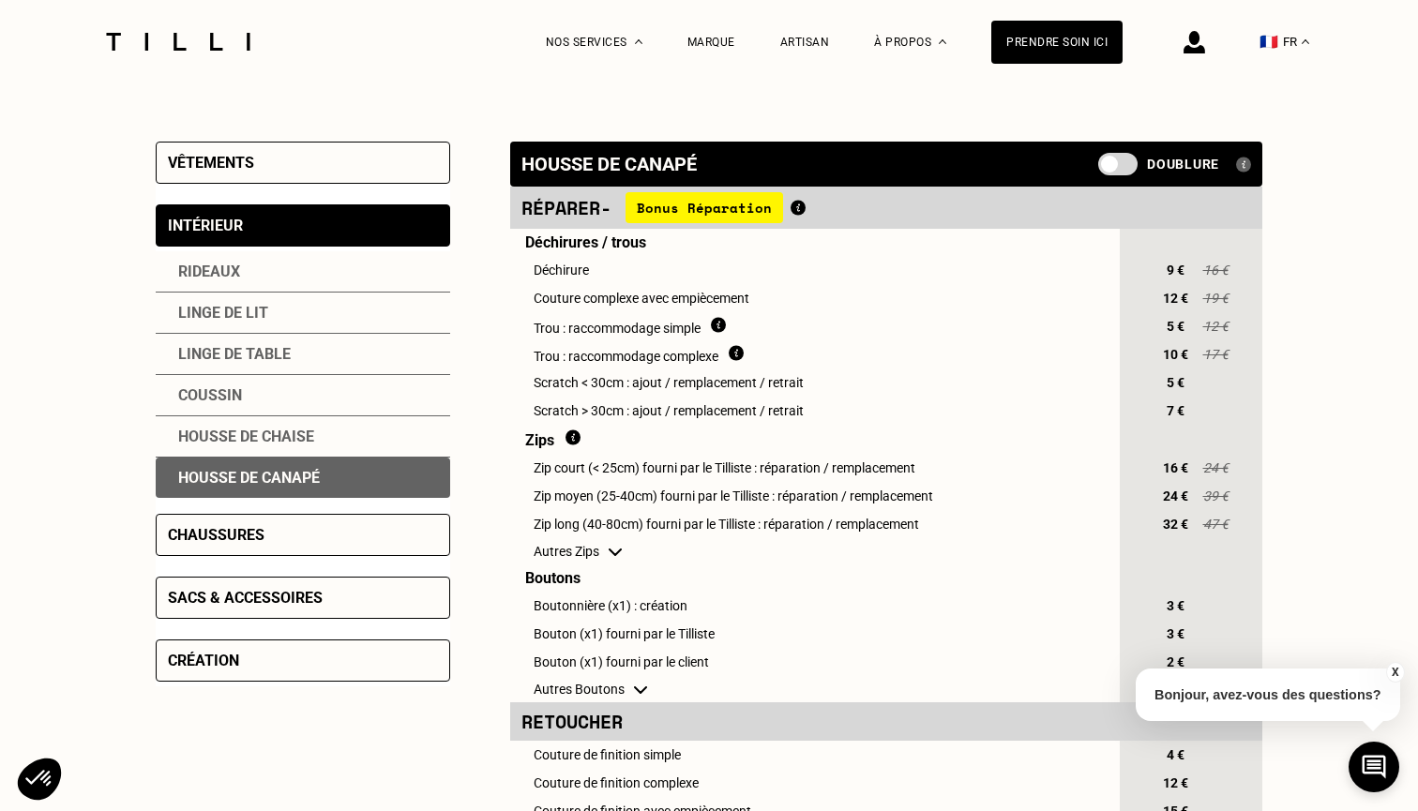
click at [1109, 167] on span at bounding box center [1117, 164] width 39 height 23
click at [1102, 171] on input "checkbox" at bounding box center [1102, 171] width 0 height 0
click at [1245, 168] on img at bounding box center [1243, 165] width 15 height 16
click at [1240, 167] on img at bounding box center [1243, 165] width 15 height 16
click at [1248, 164] on img at bounding box center [1243, 165] width 15 height 16
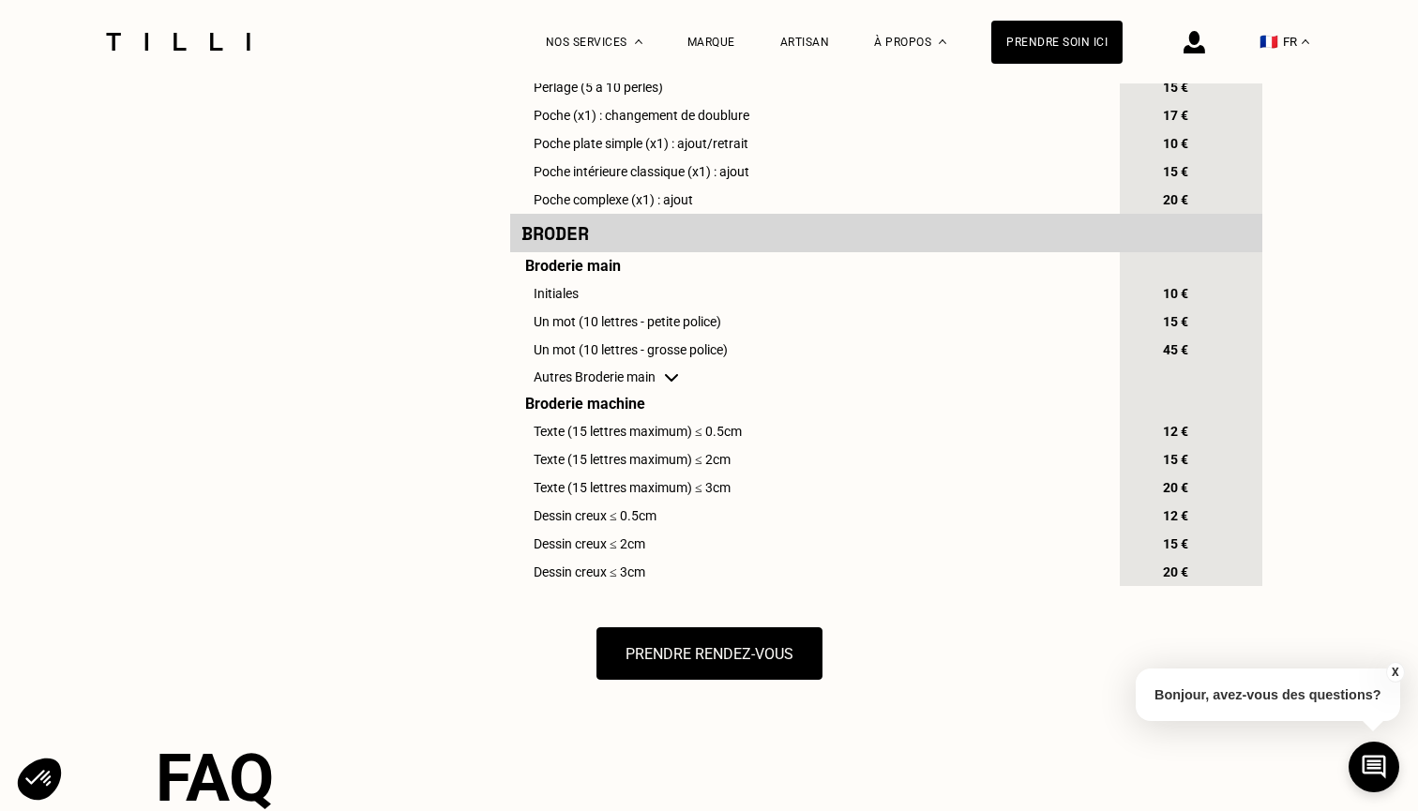
scroll to position [1319, 0]
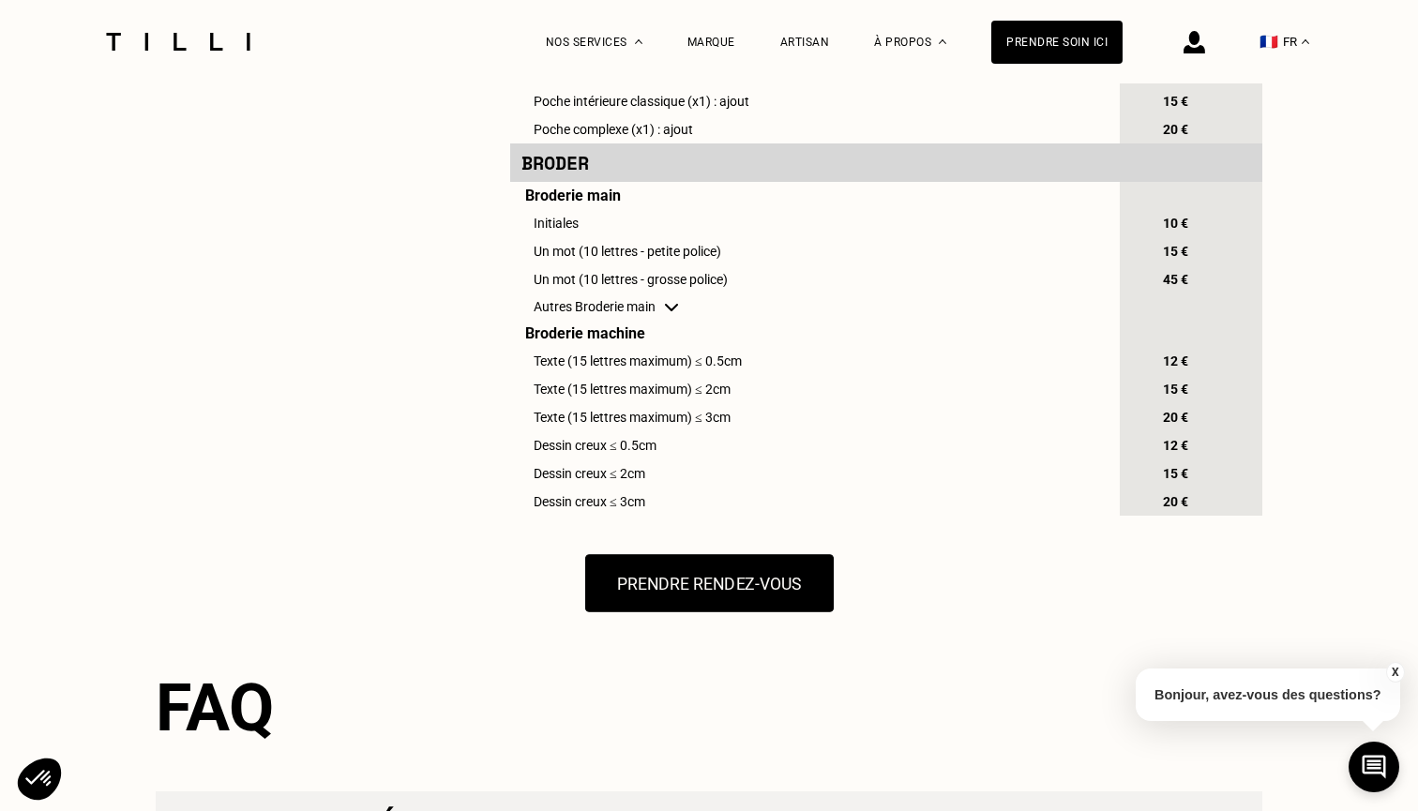
click at [656, 595] on button "Prendre rendez-vous" at bounding box center [708, 583] width 248 height 58
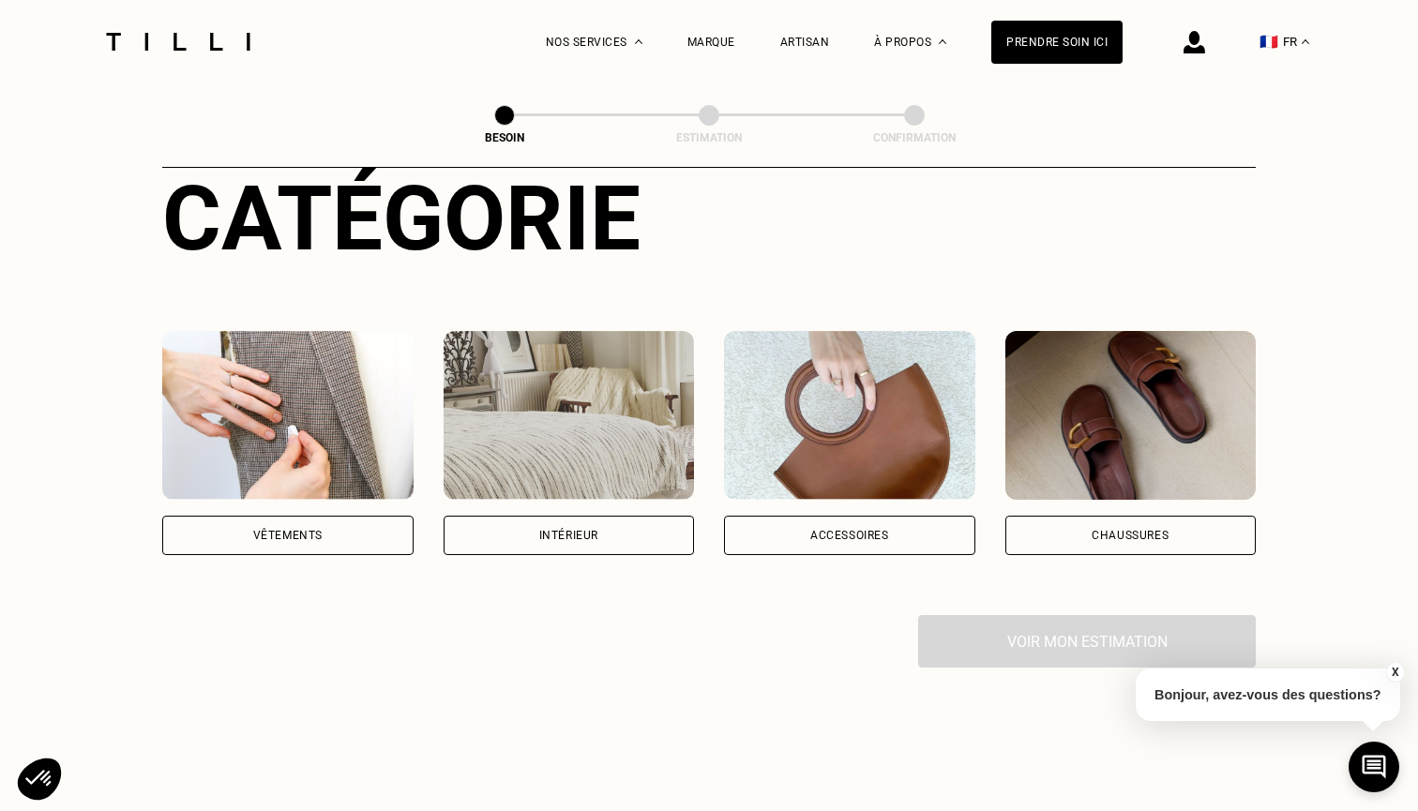
scroll to position [248, 0]
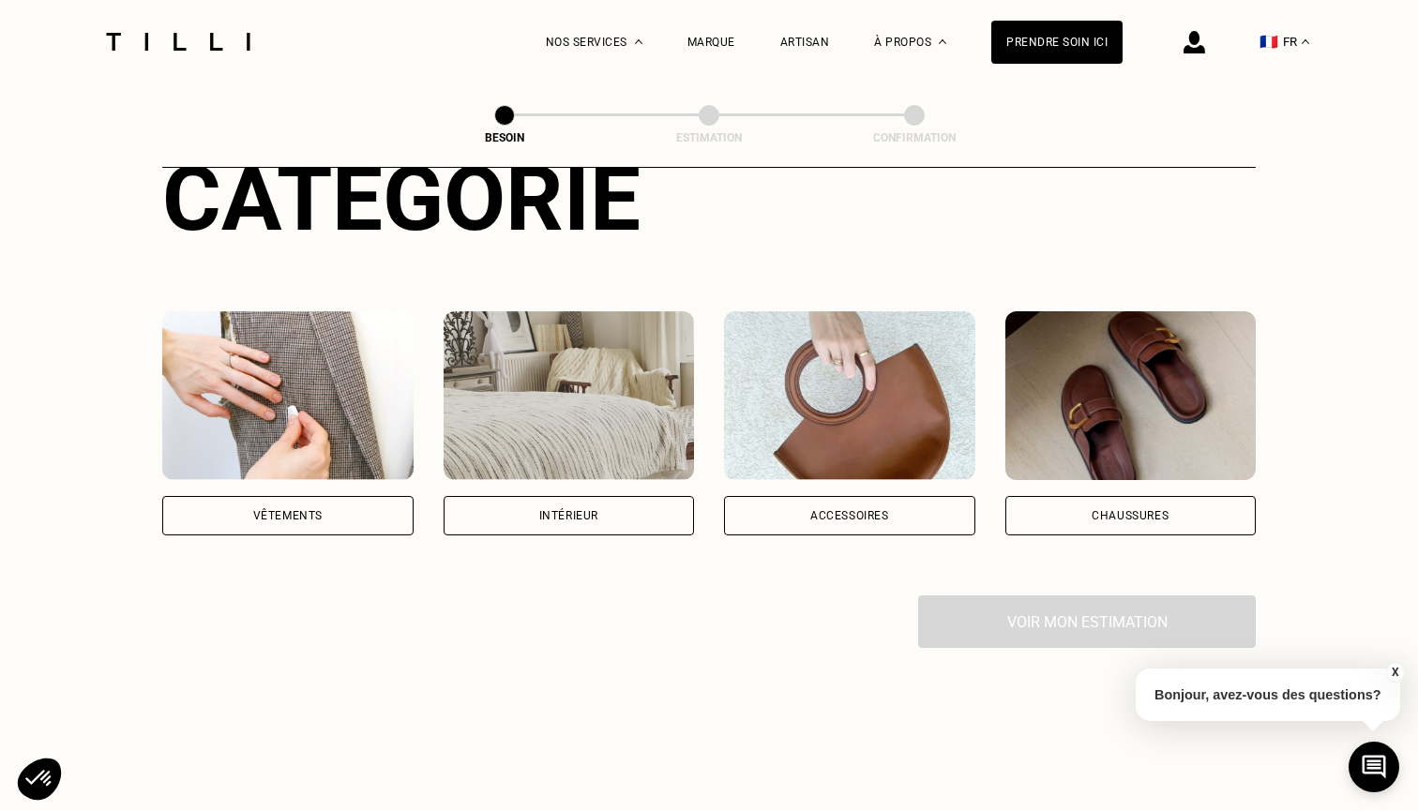
click at [587, 510] on div "Intérieur" at bounding box center [568, 515] width 59 height 11
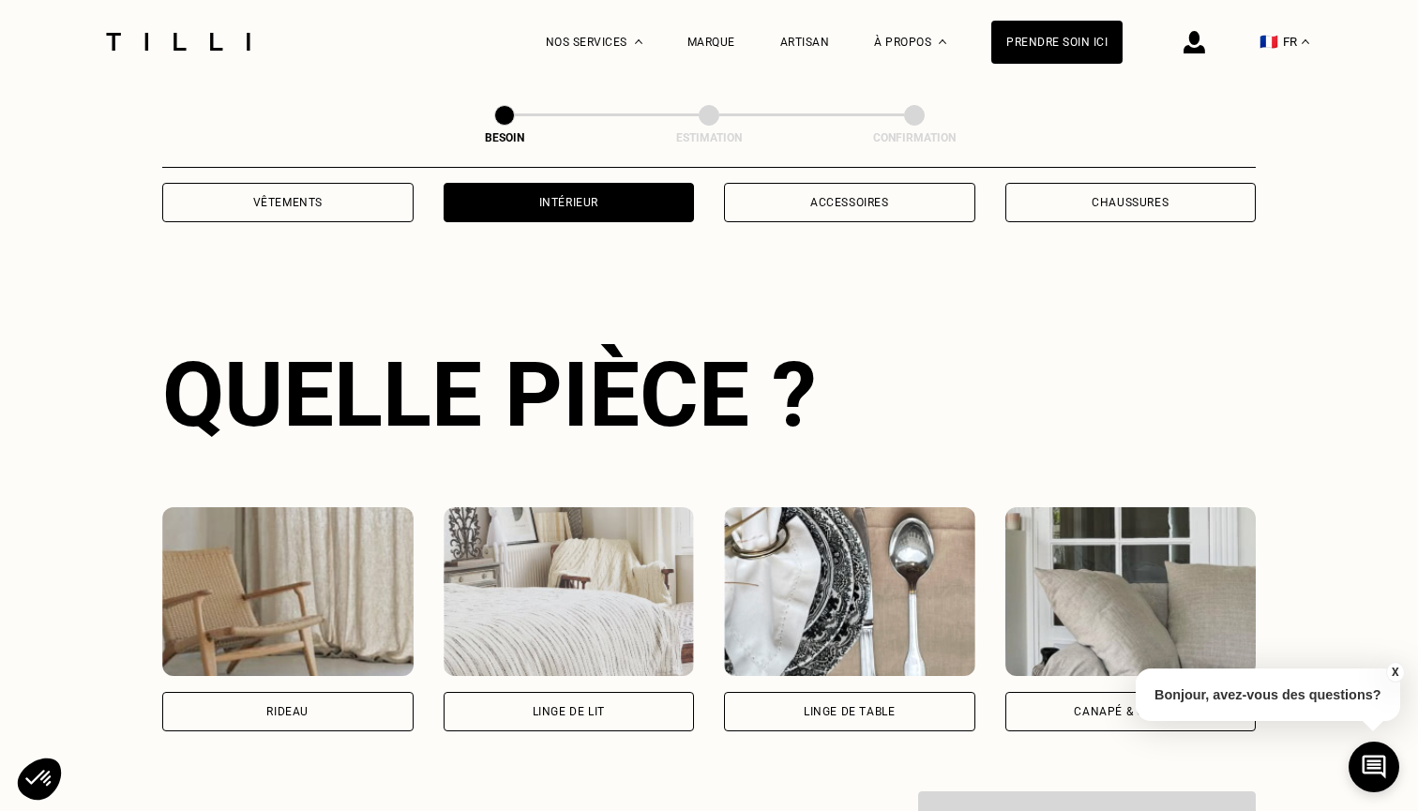
scroll to position [610, 0]
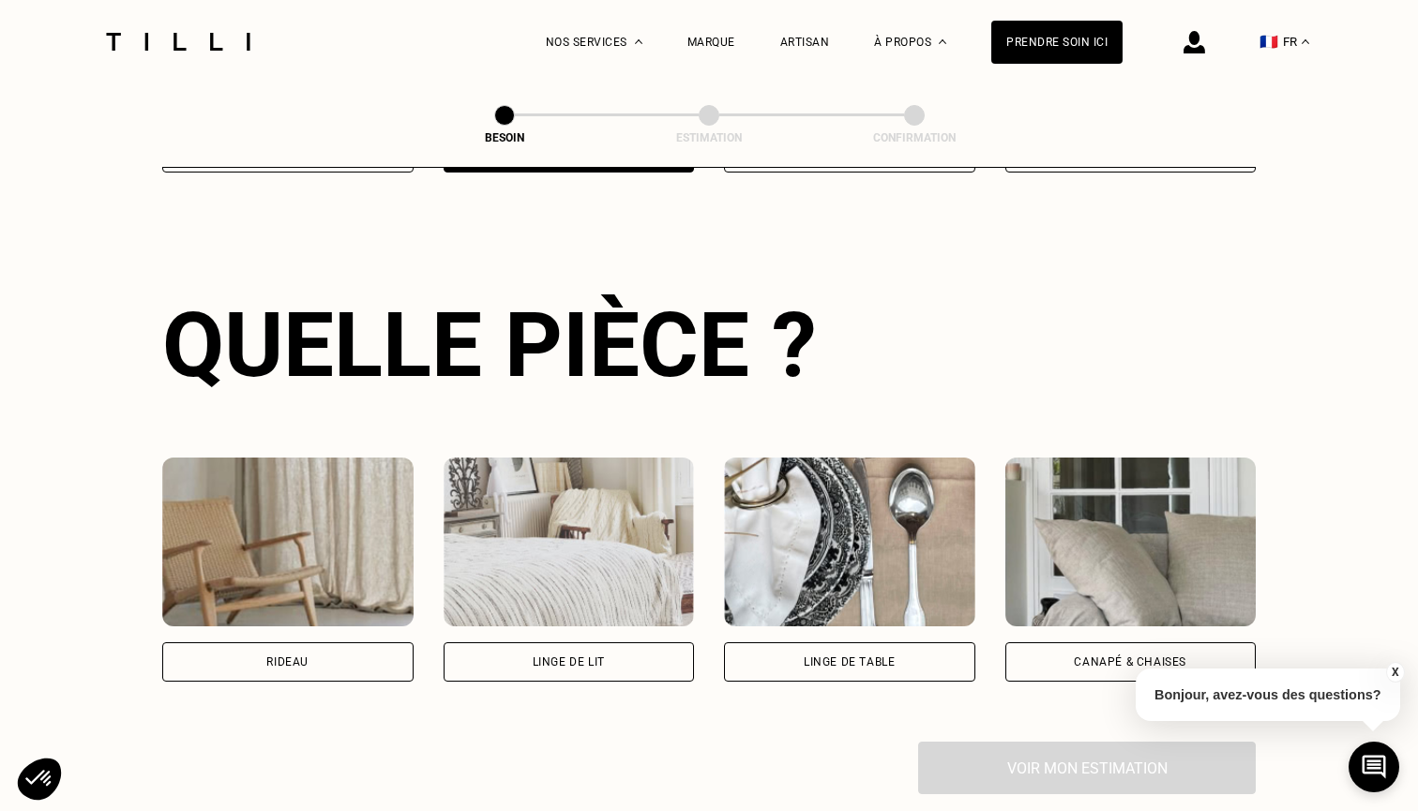
click at [1082, 652] on div "Canapé & chaises" at bounding box center [1130, 661] width 251 height 39
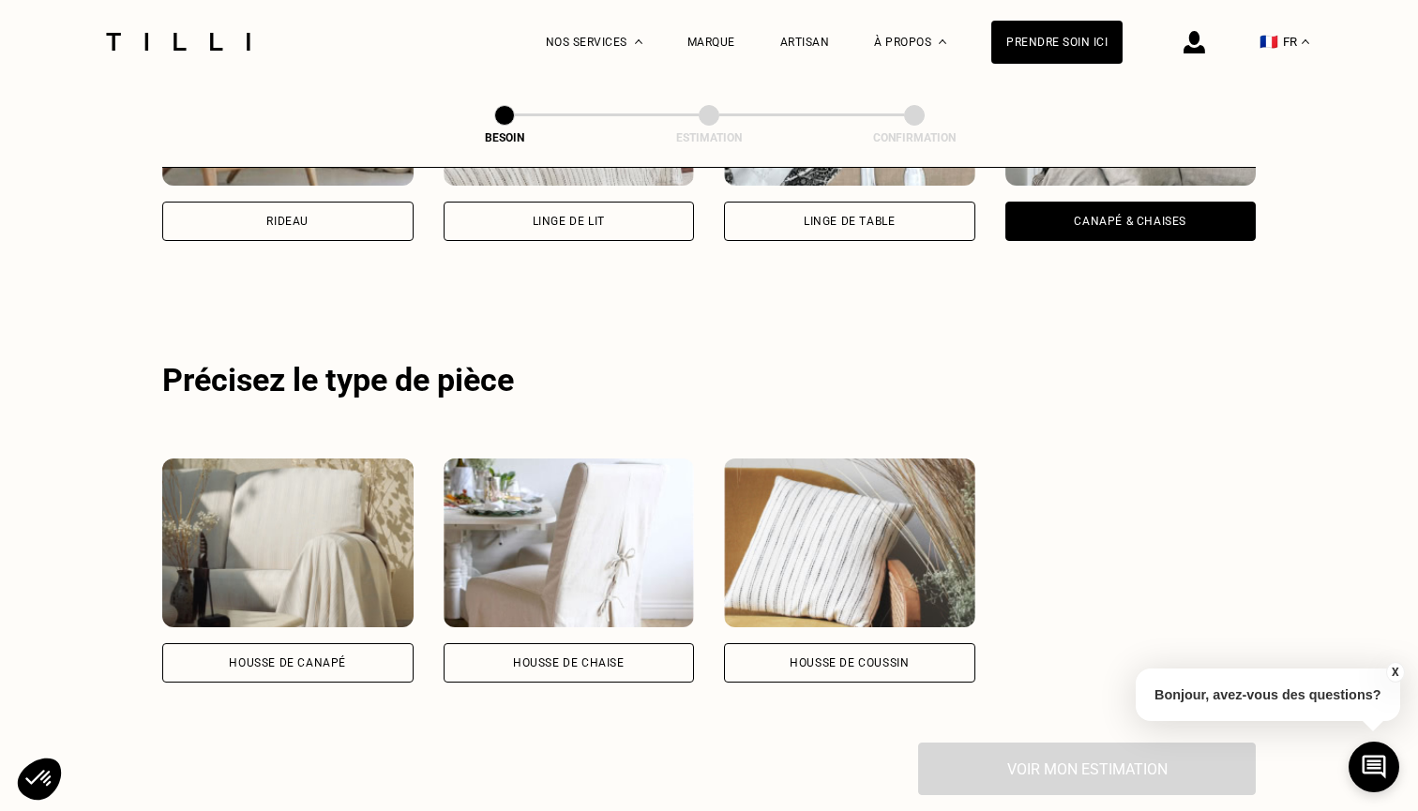
scroll to position [1120, 0]
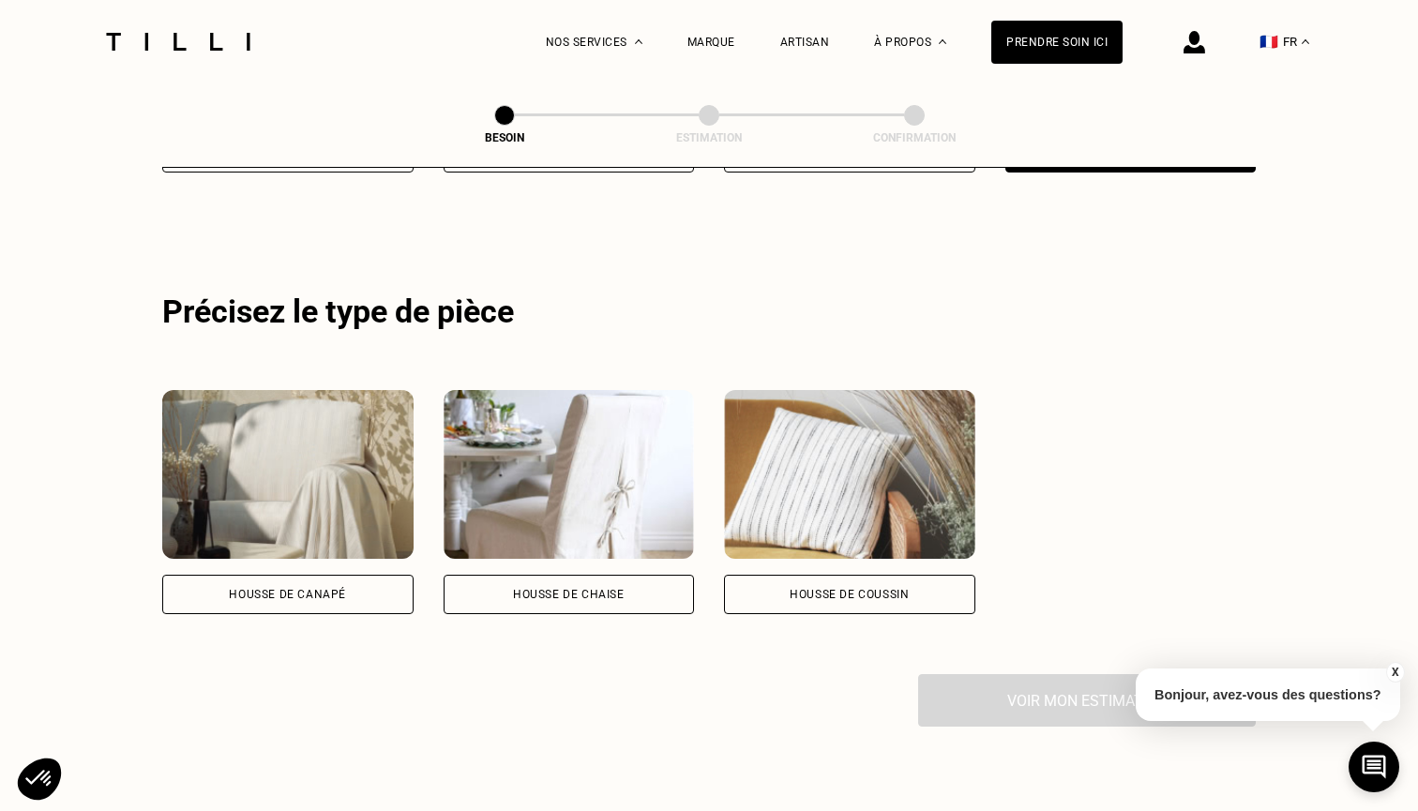
click at [338, 579] on div "Housse de canapé" at bounding box center [287, 594] width 251 height 39
select select "FR"
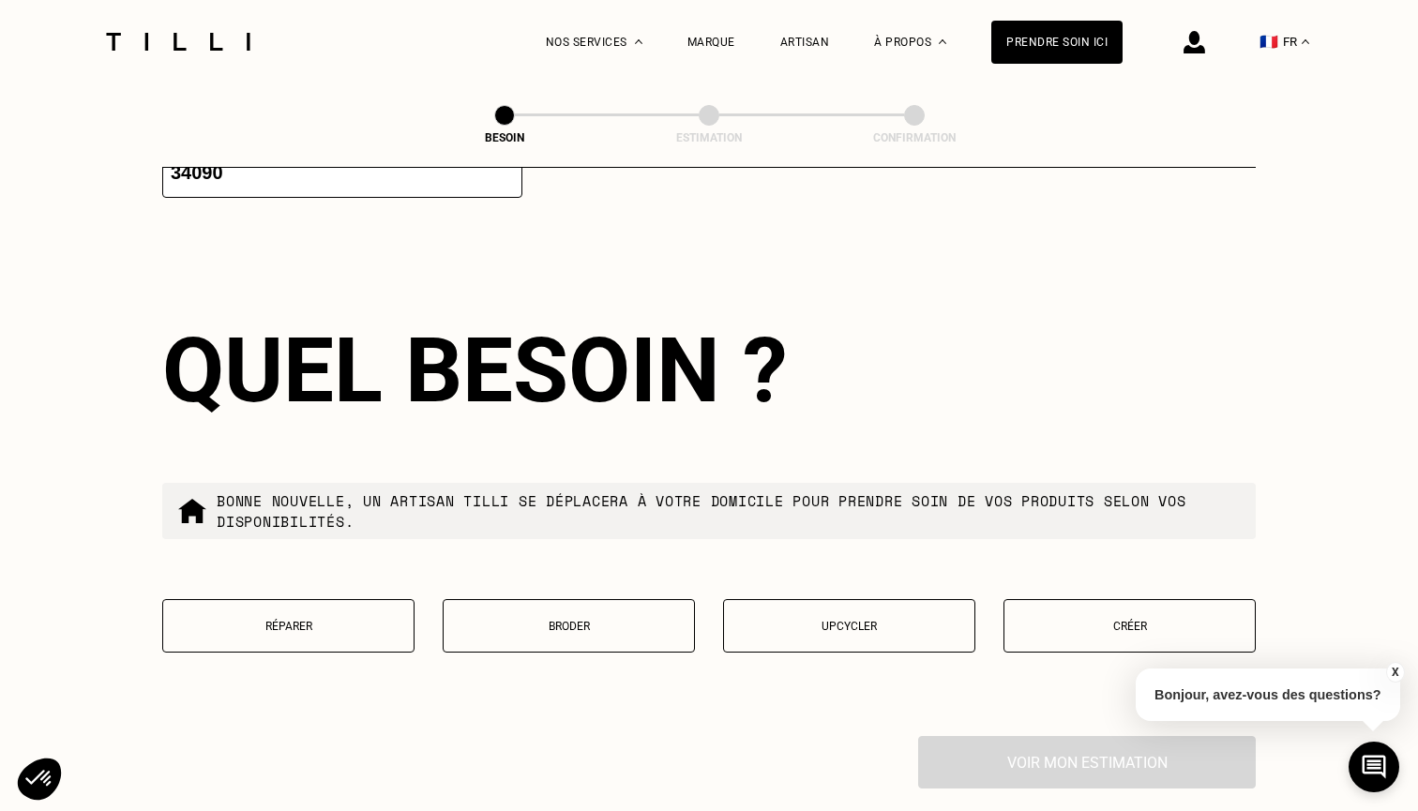
scroll to position [2000, 0]
click at [363, 598] on button "Réparer" at bounding box center [288, 624] width 252 height 53
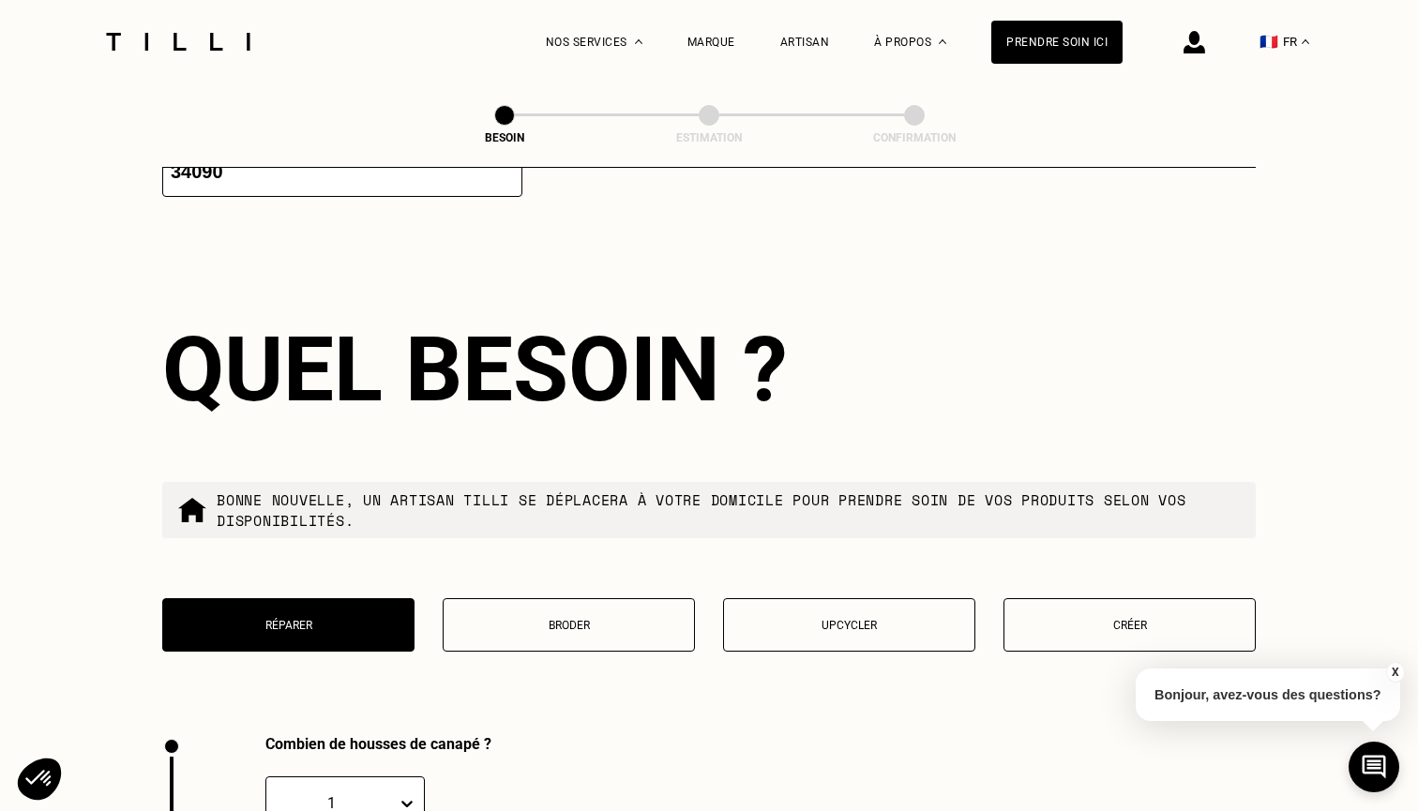
scroll to position [2509, 0]
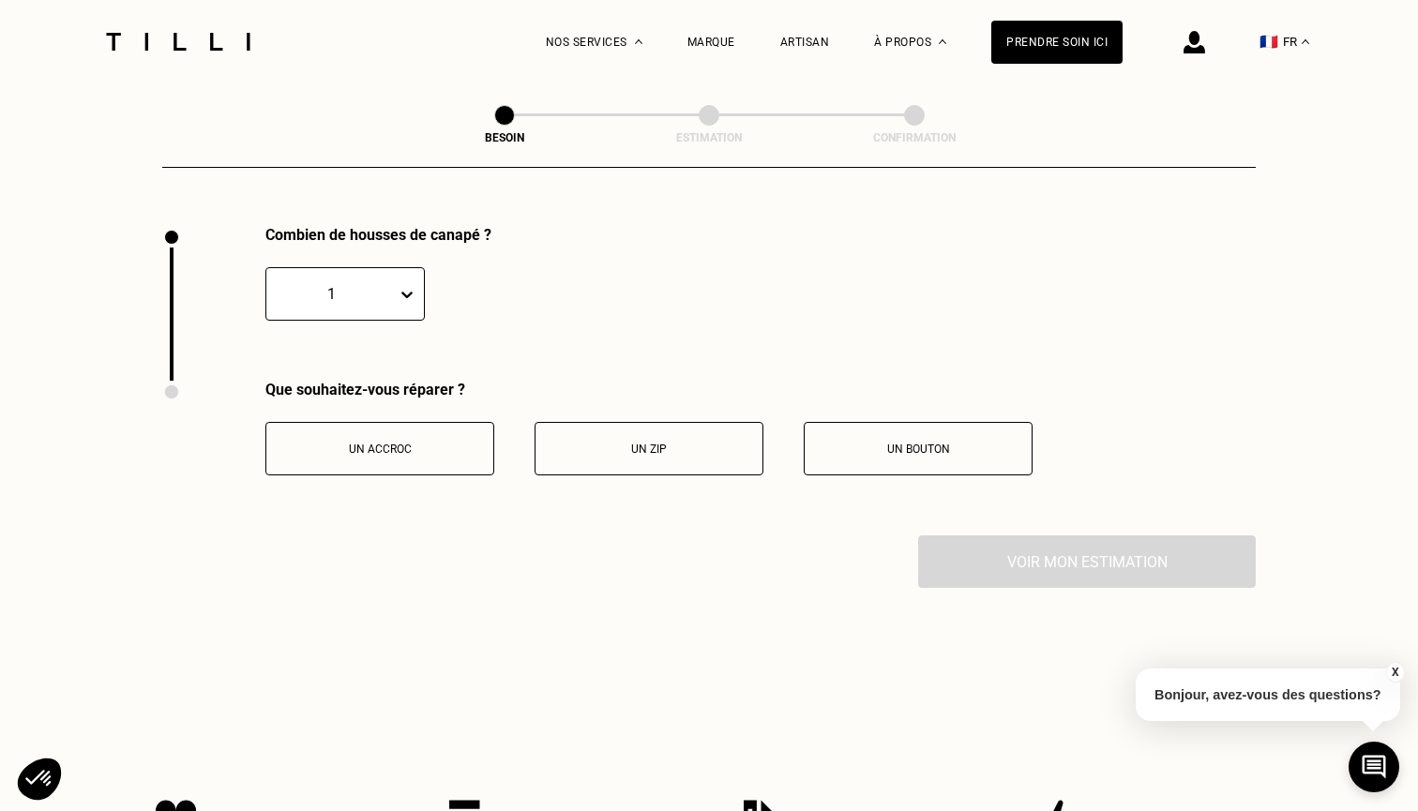
click at [458, 445] on button "Un accroc" at bounding box center [379, 448] width 229 height 53
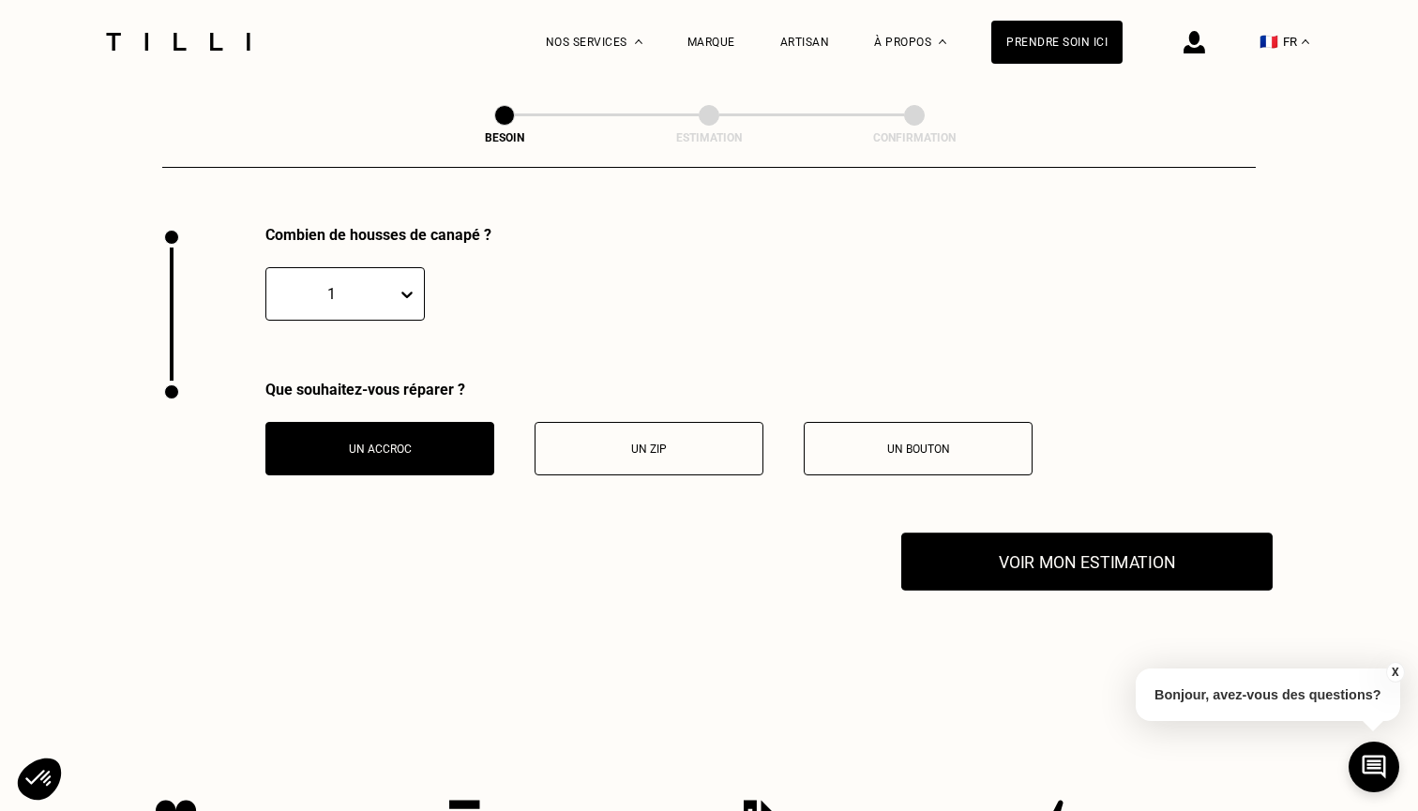
click at [1056, 558] on button "Voir mon estimation" at bounding box center [1086, 562] width 371 height 58
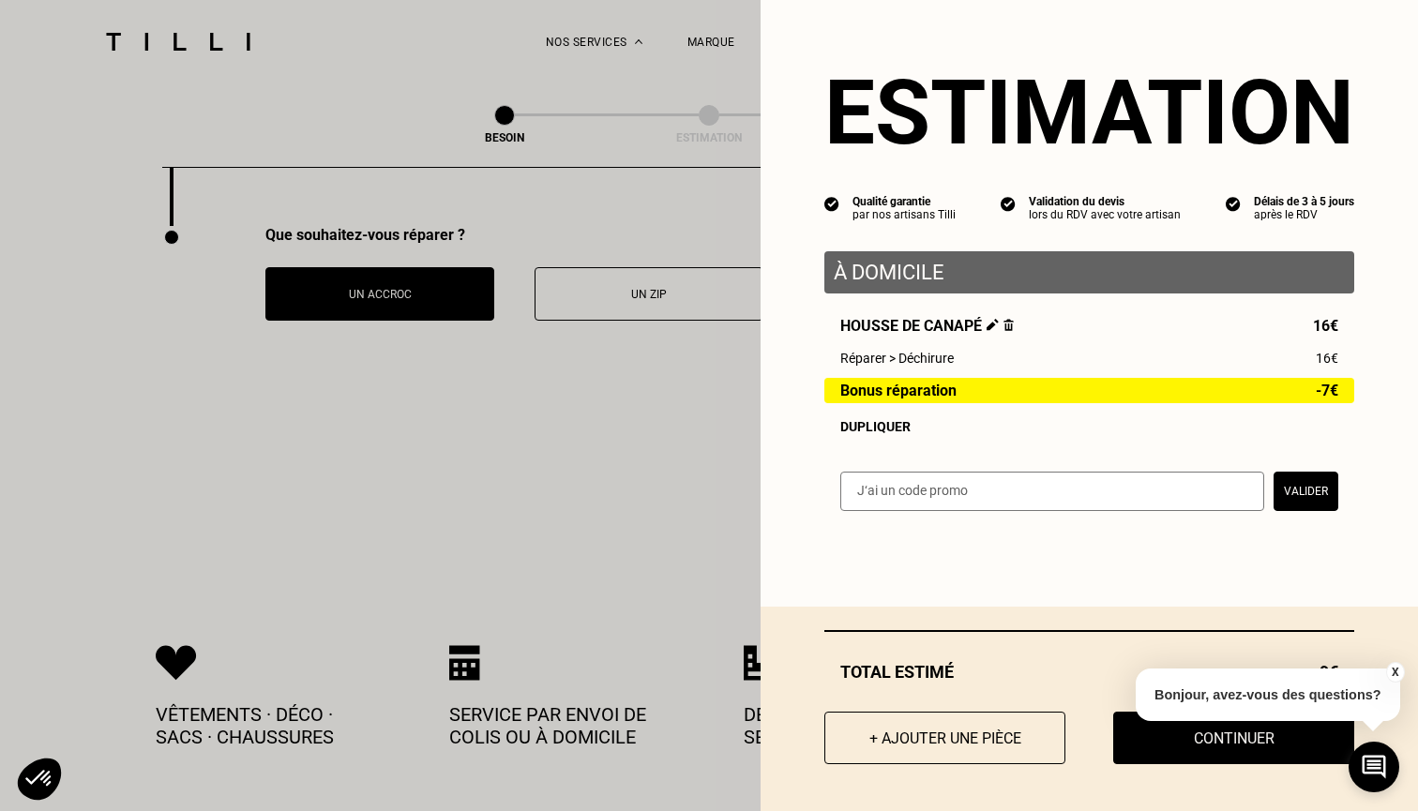
scroll to position [2666, 0]
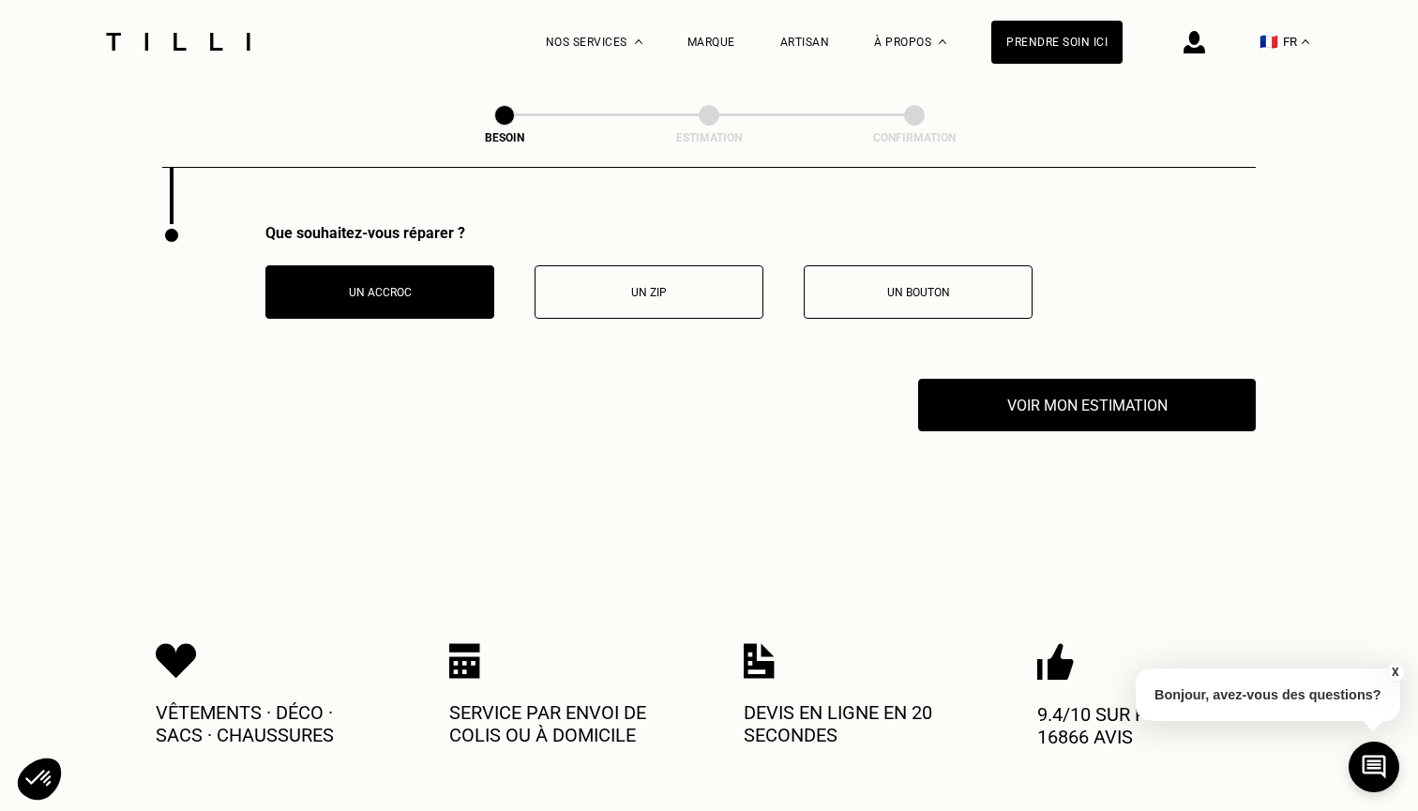
click at [1393, 666] on button "X" at bounding box center [1394, 672] width 19 height 21
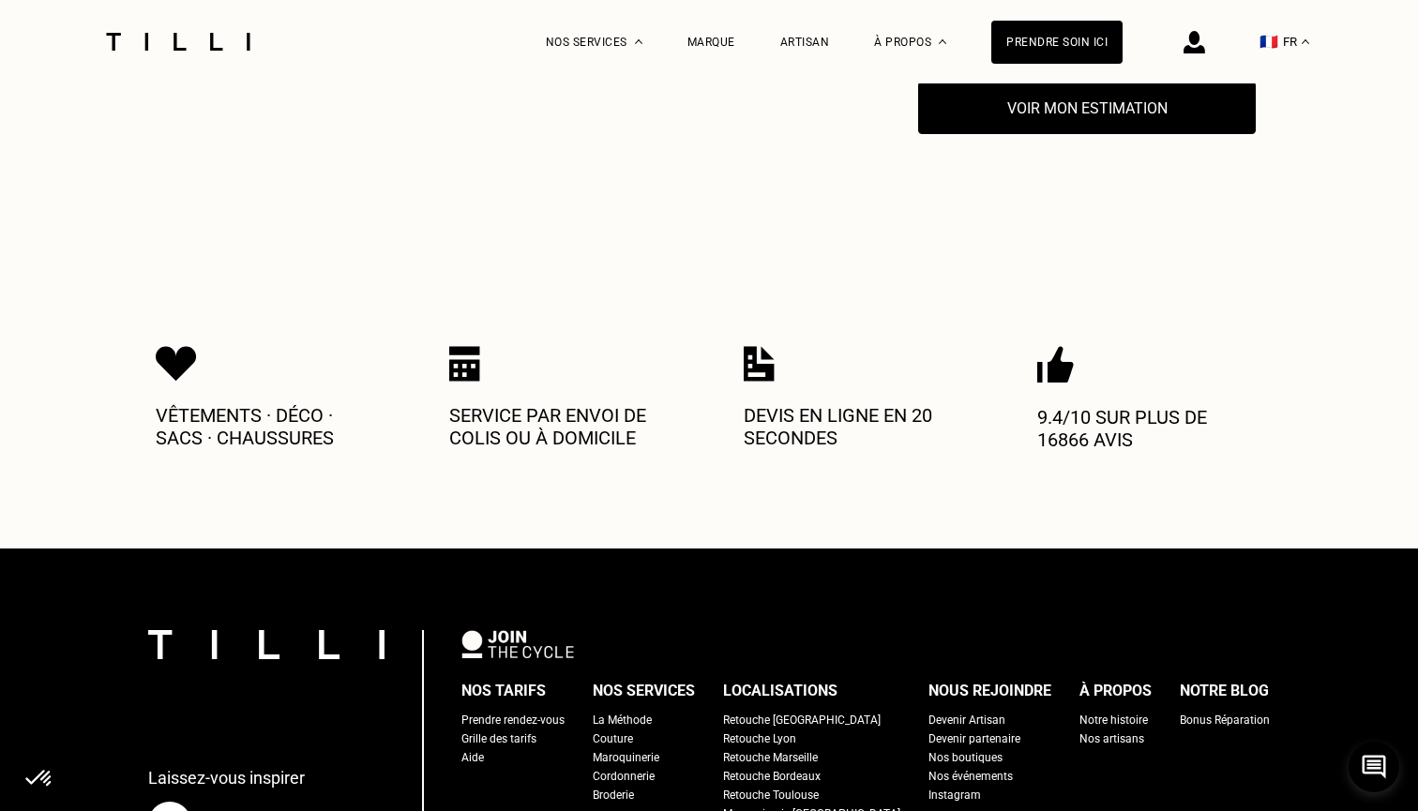
scroll to position [2987, 0]
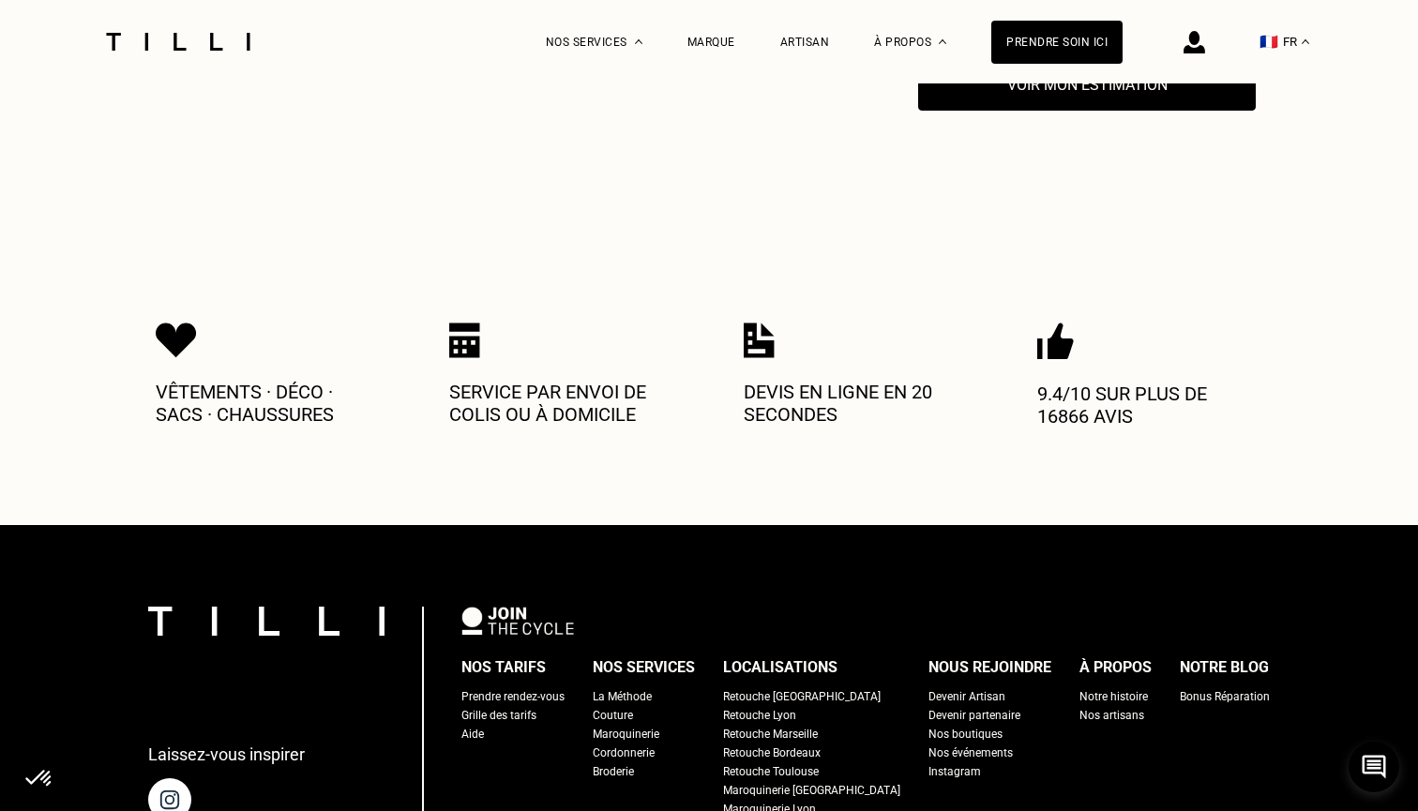
click at [767, 324] on img at bounding box center [759, 341] width 31 height 36
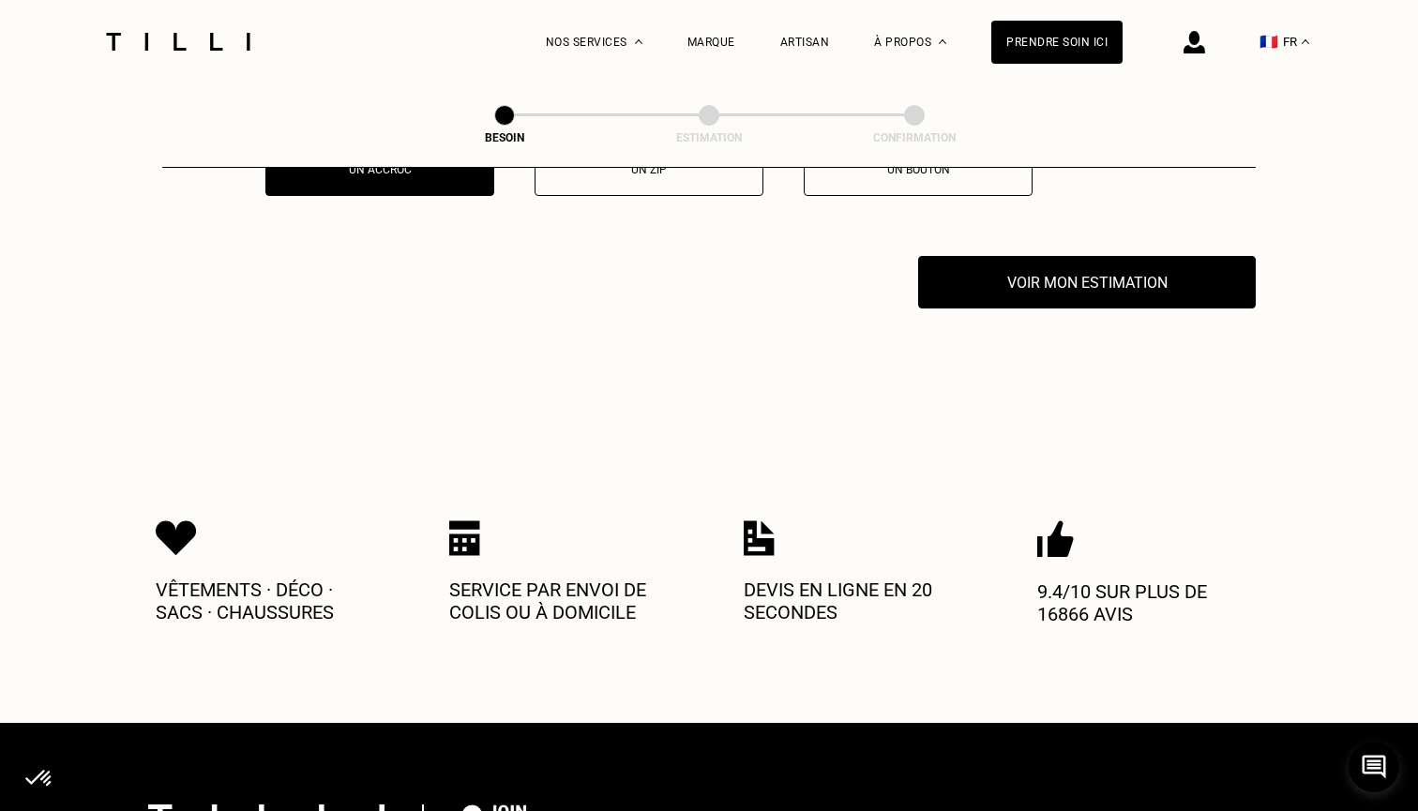
scroll to position [2778, 0]
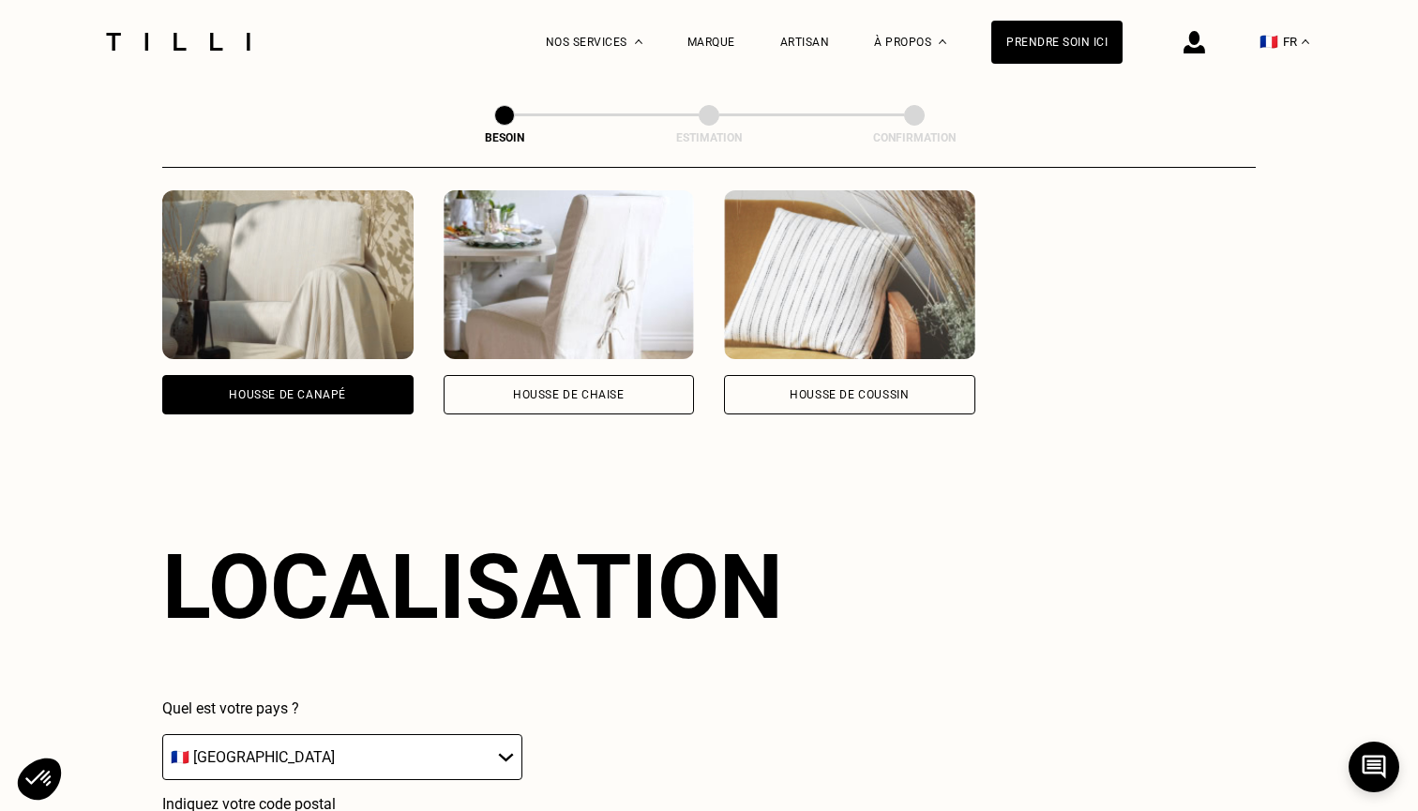
select select "FR"
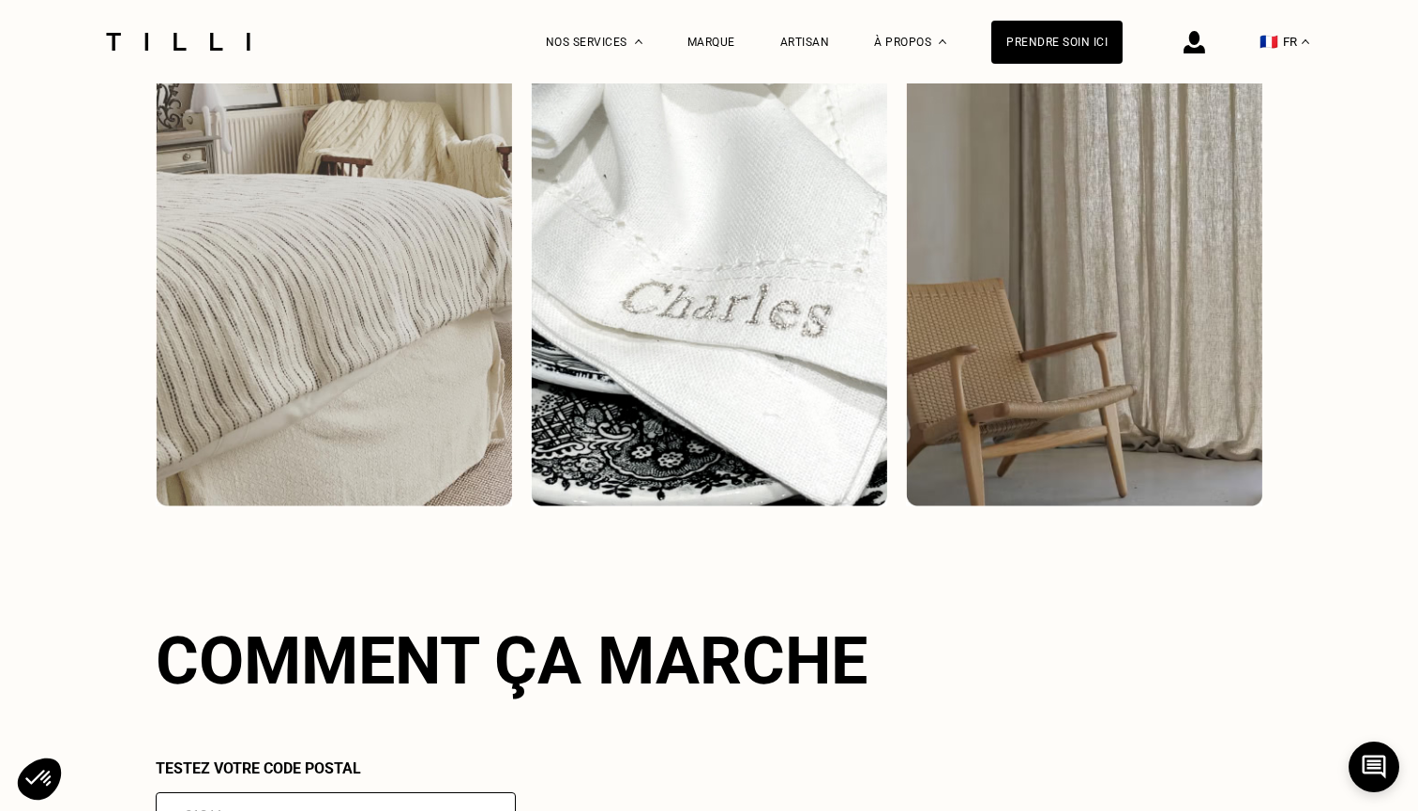
scroll to position [4231, 0]
